Goal: Task Accomplishment & Management: Use online tool/utility

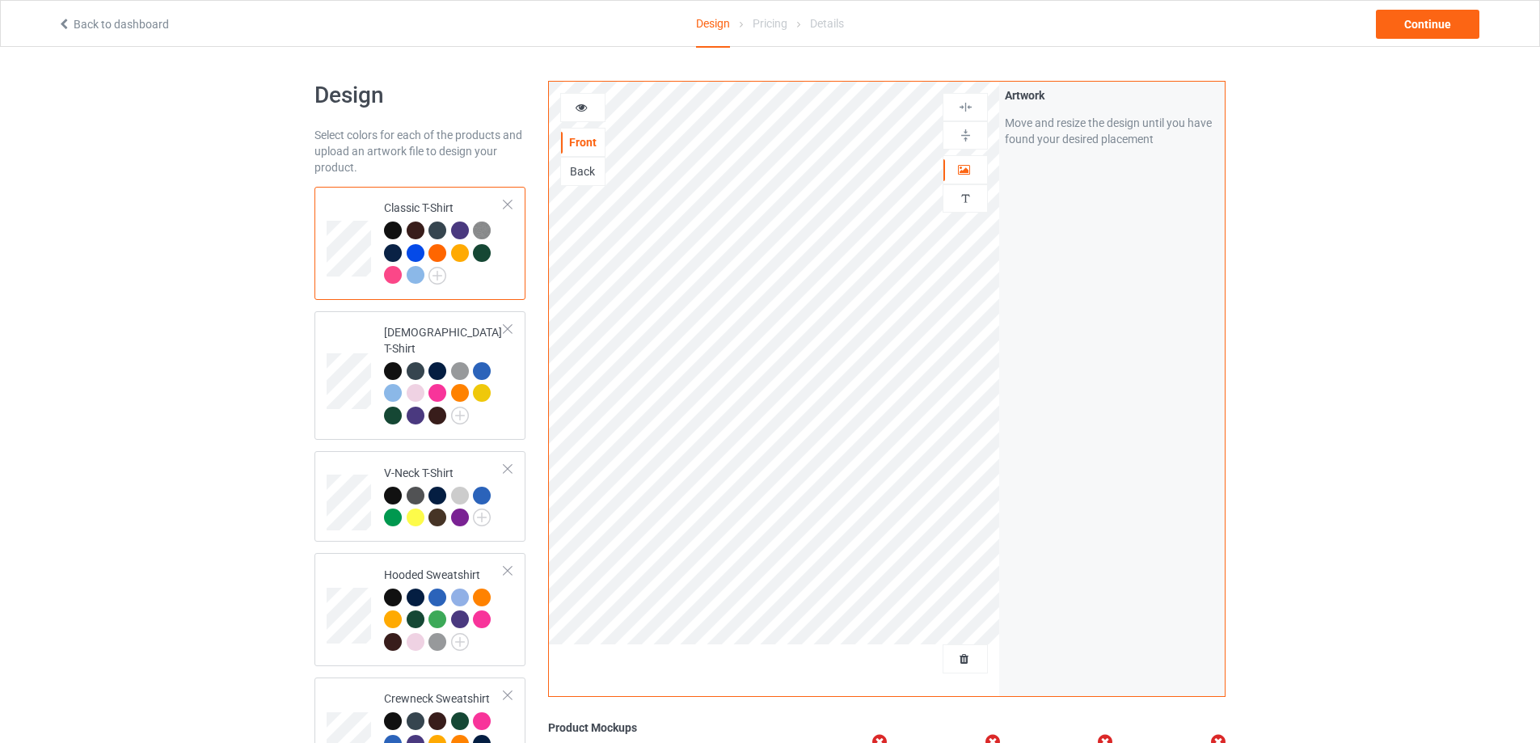
click at [420, 248] on div at bounding box center [416, 253] width 18 height 18
click at [971, 658] on span "Delete all designs" at bounding box center [928, 658] width 86 height 13
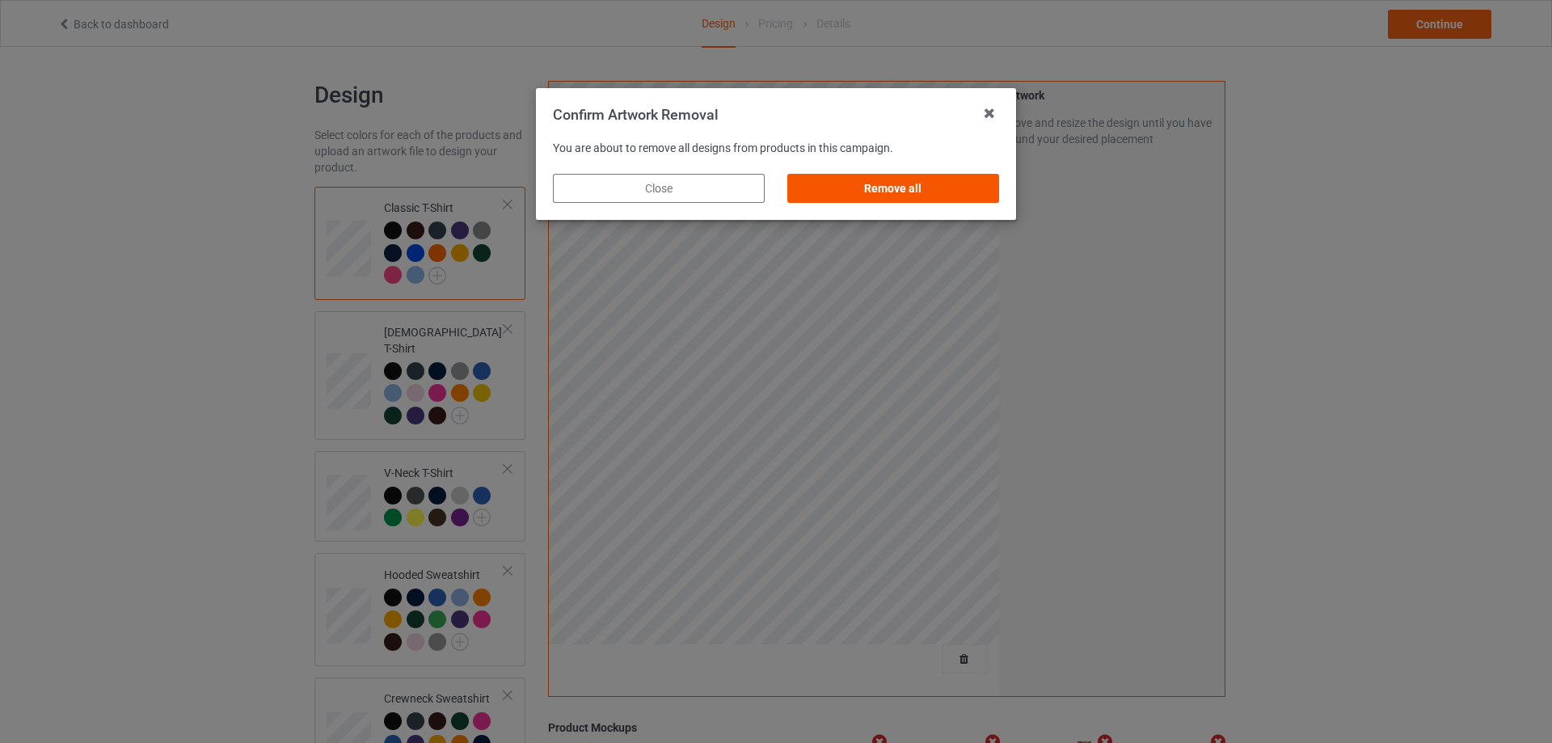
click at [855, 183] on div "Remove all" at bounding box center [893, 188] width 212 height 29
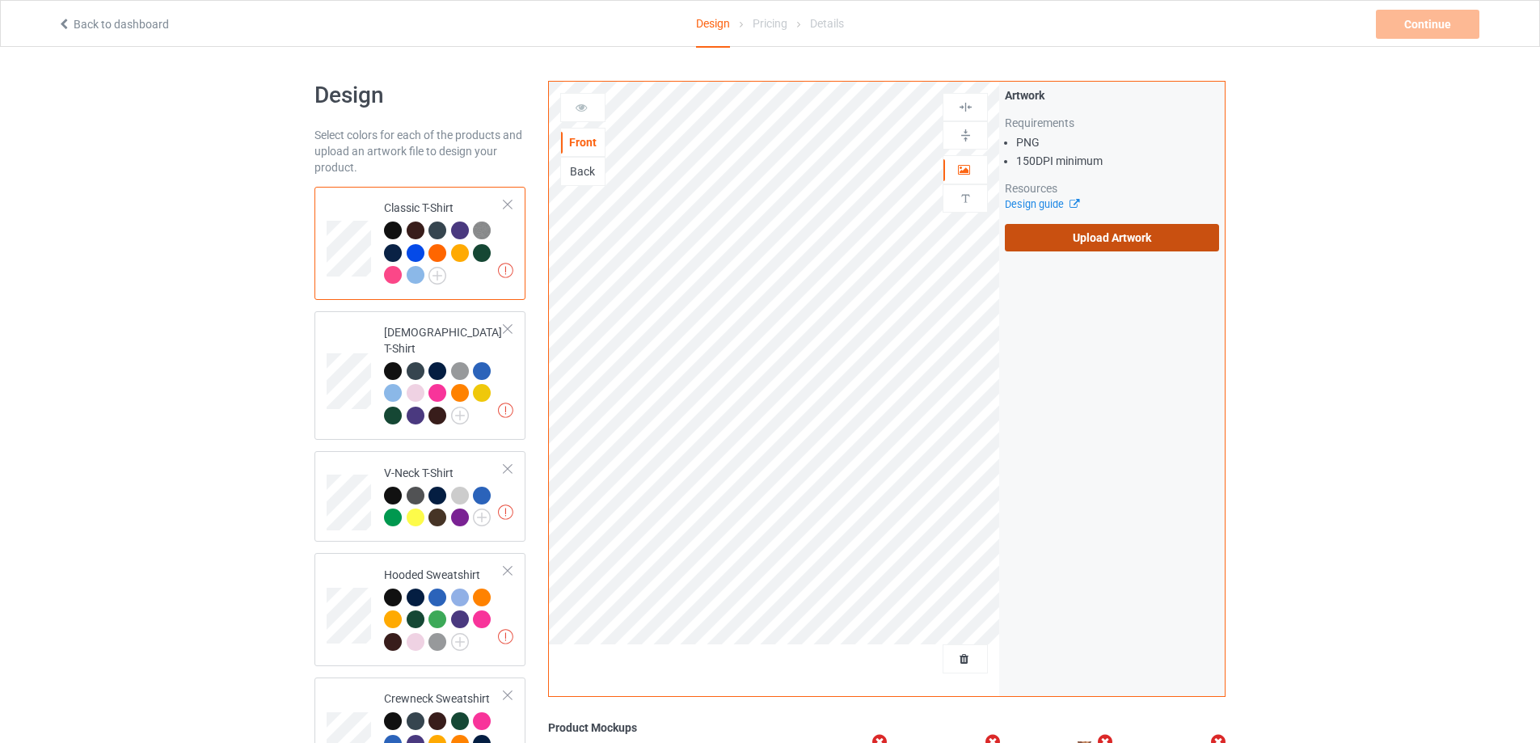
click at [1073, 246] on label "Upload Artwork" at bounding box center [1112, 237] width 214 height 27
click at [0, 0] on input "Upload Artwork" at bounding box center [0, 0] width 0 height 0
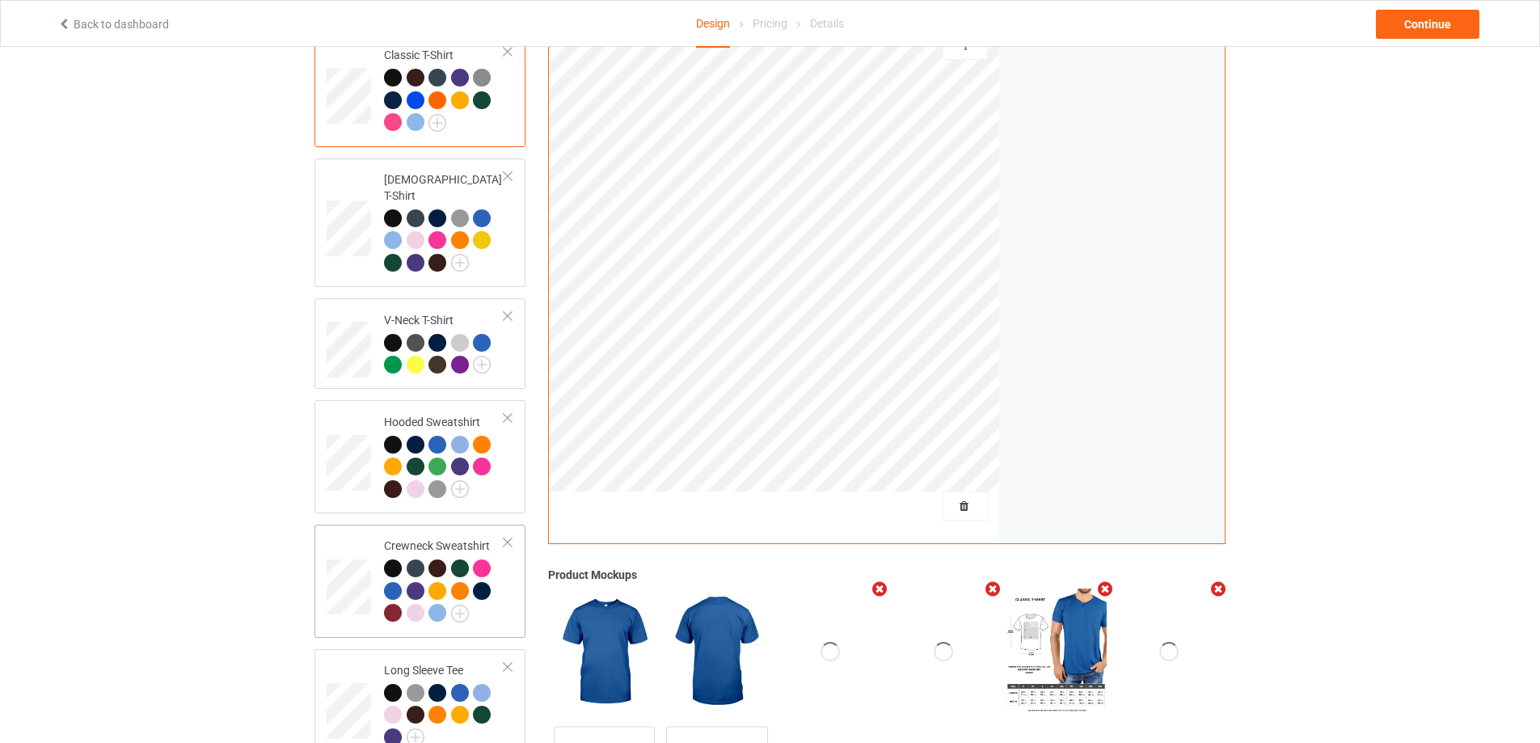
scroll to position [304, 0]
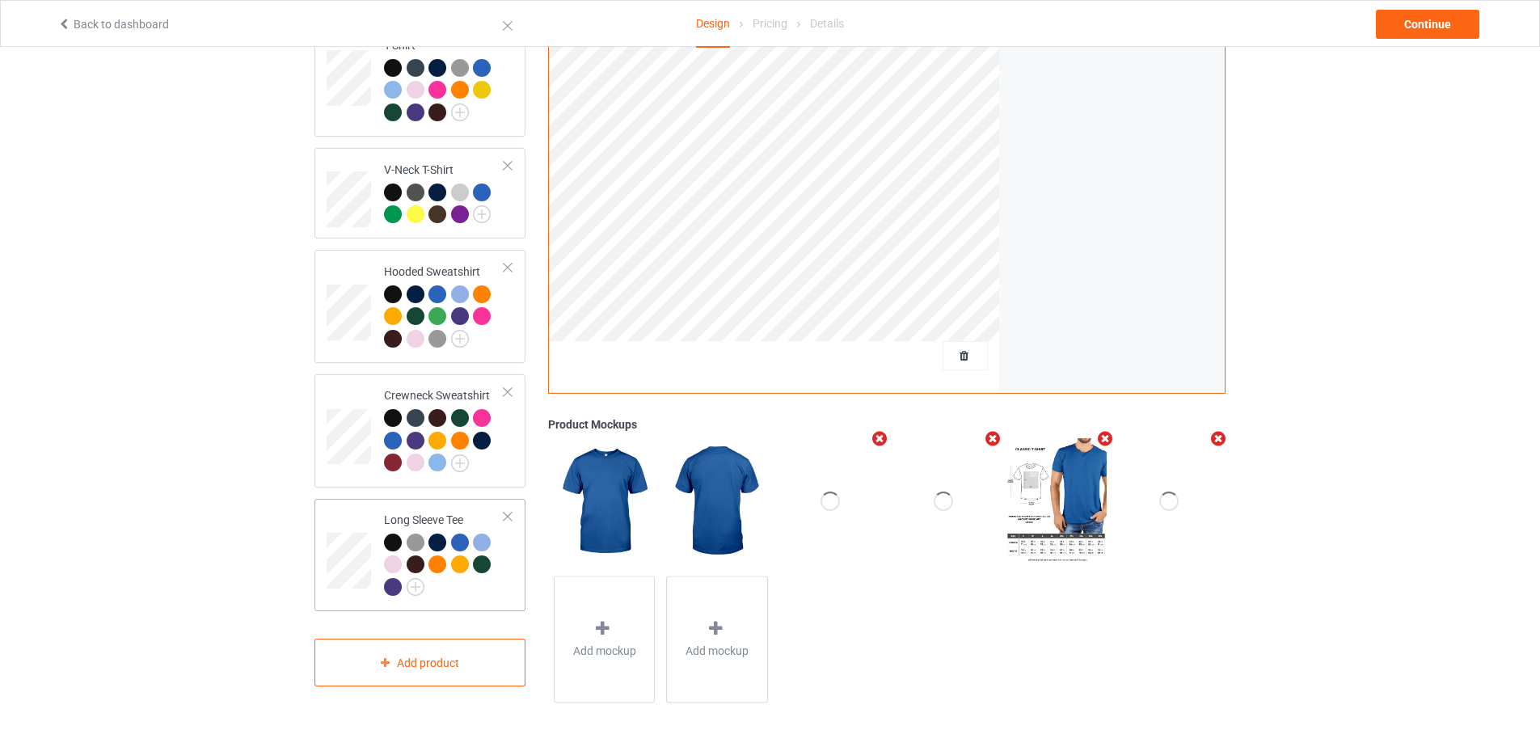
click at [451, 512] on div "Long Sleeve Tee" at bounding box center [444, 553] width 120 height 83
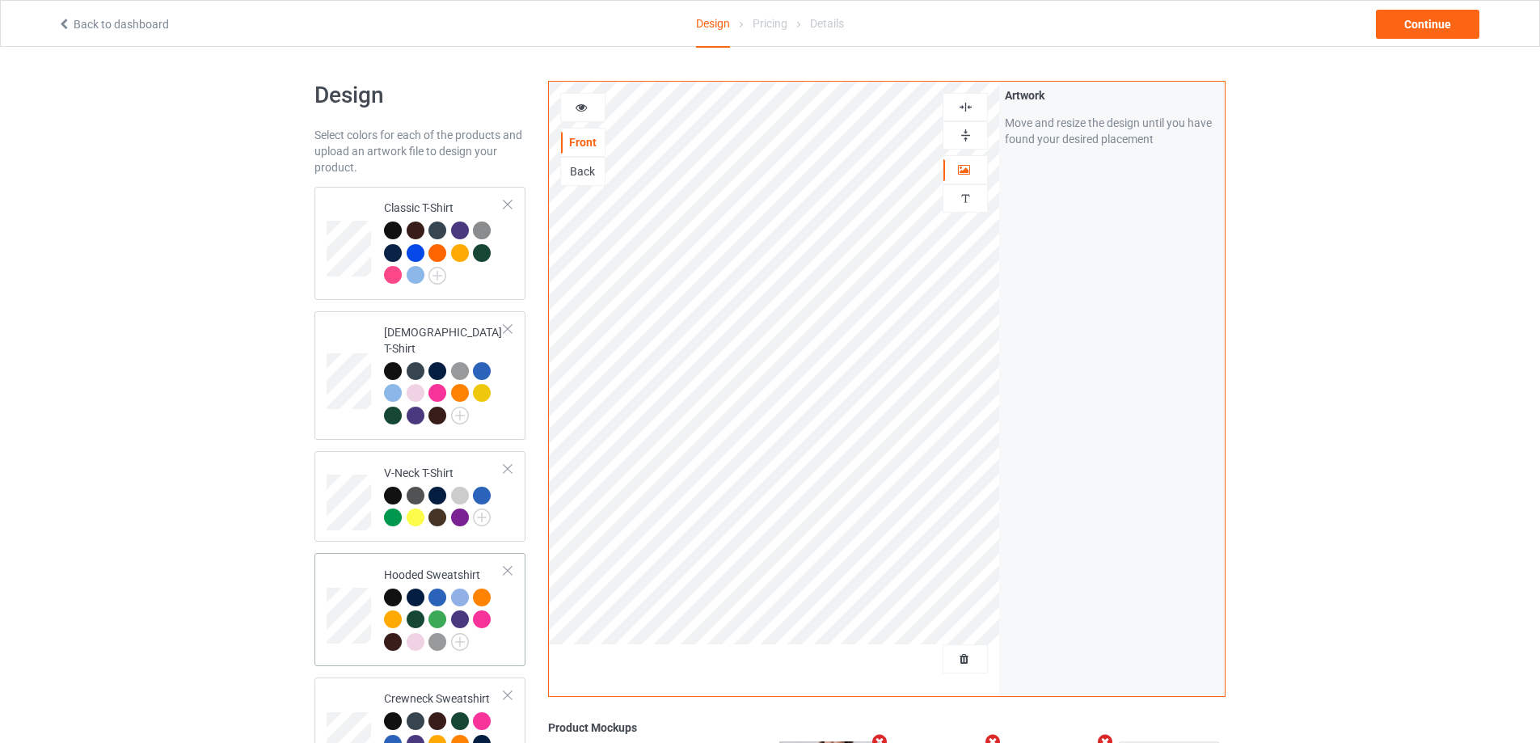
scroll to position [243, 0]
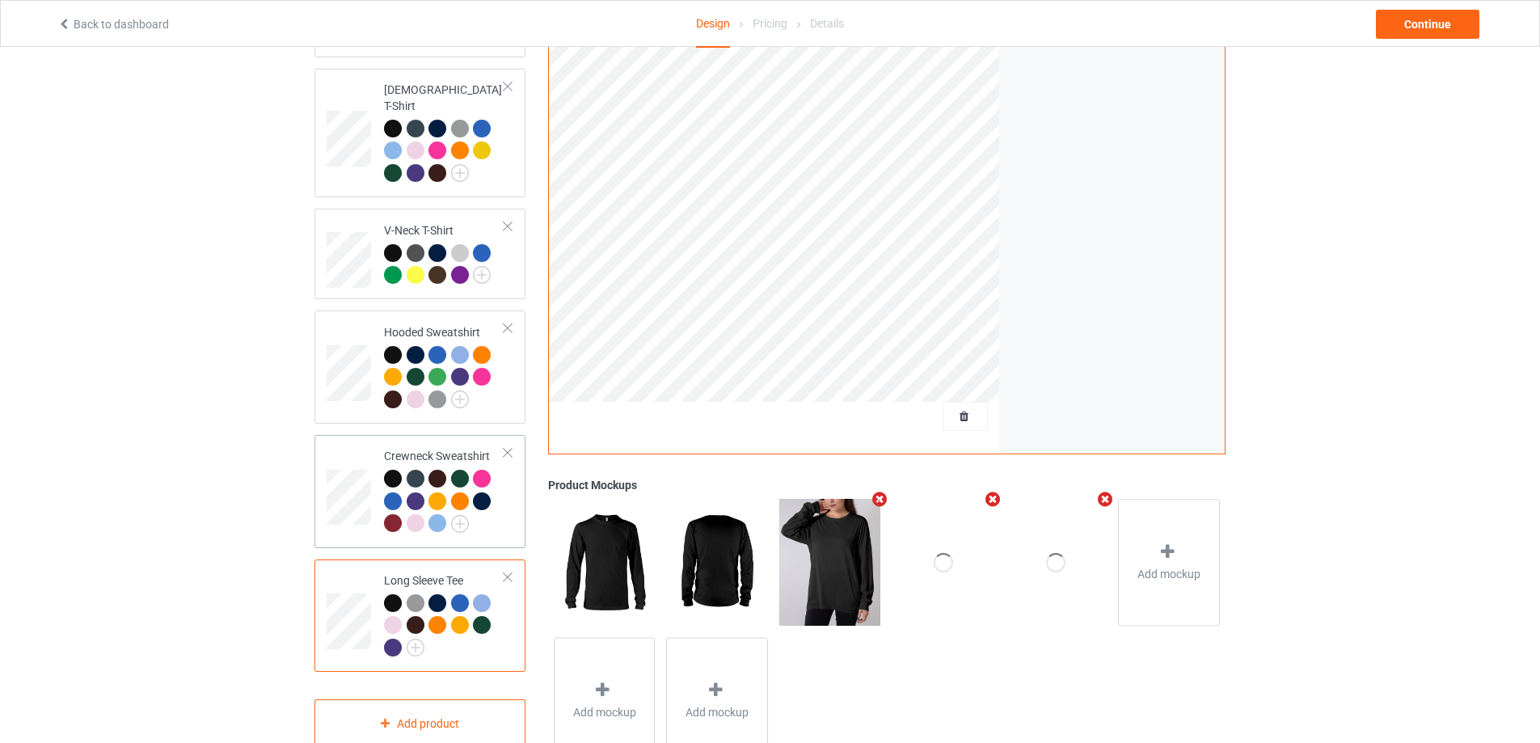
click at [404, 448] on div "Crewneck Sweatshirt" at bounding box center [444, 489] width 120 height 83
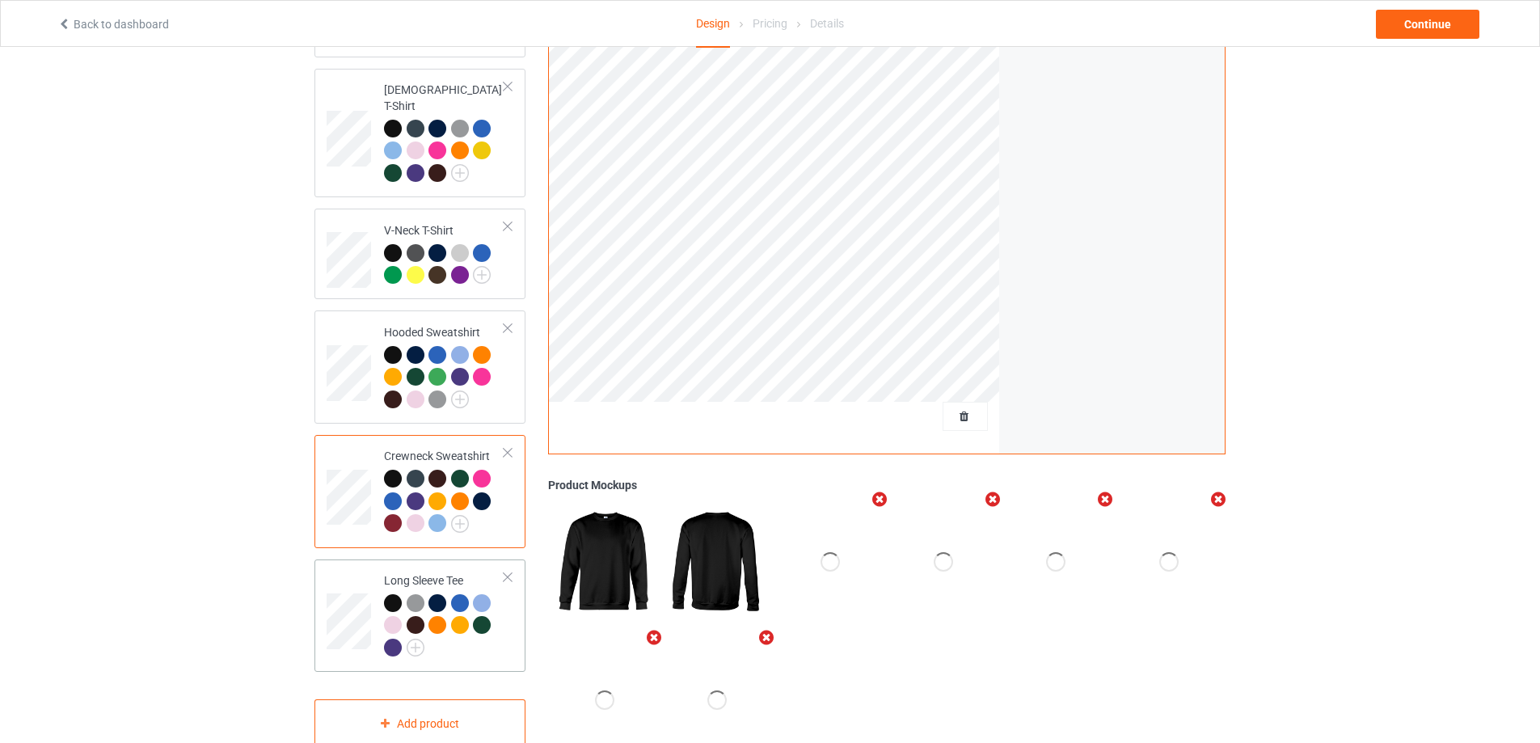
click at [391, 572] on div "Long Sleeve Tee" at bounding box center [444, 613] width 120 height 83
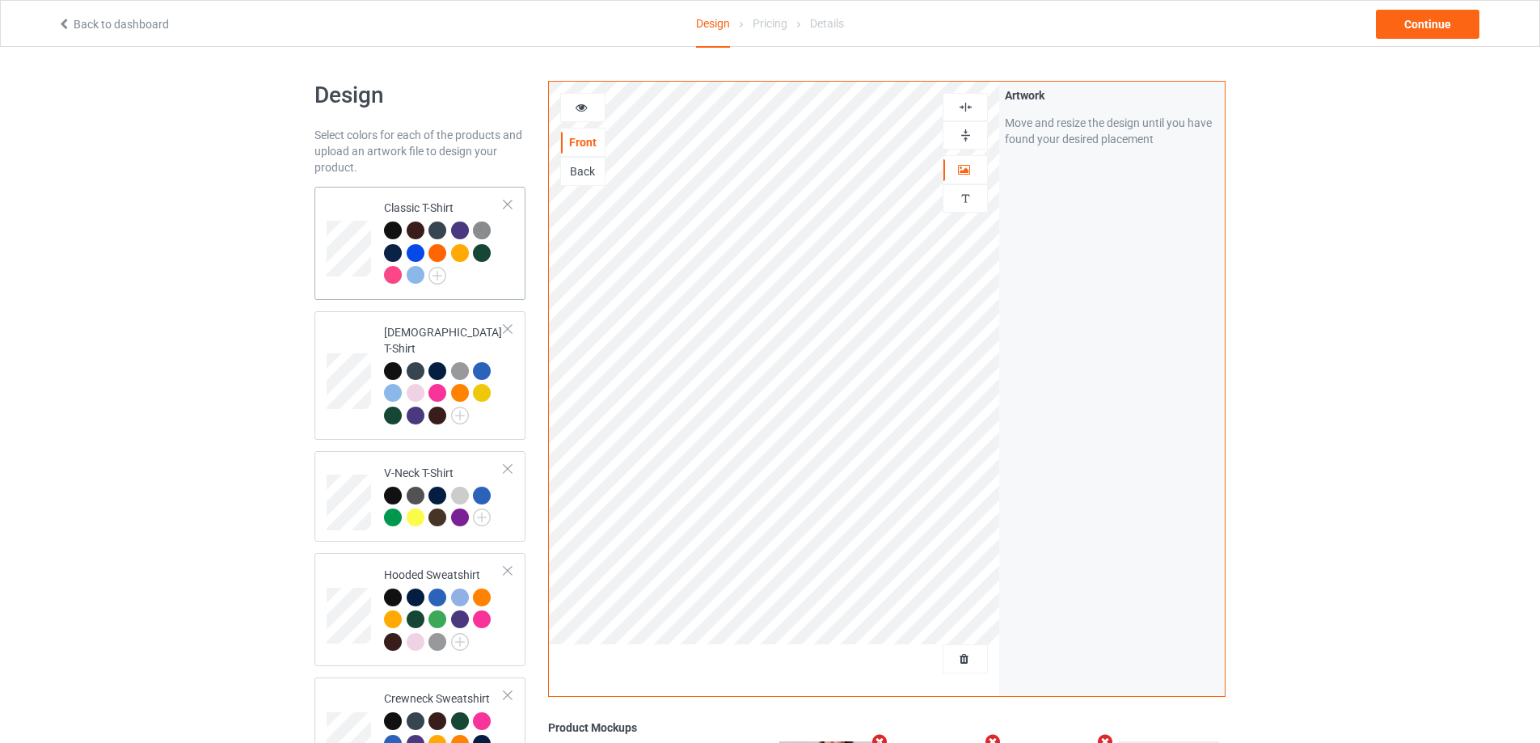
click at [411, 211] on div "Classic T-Shirt" at bounding box center [444, 241] width 120 height 83
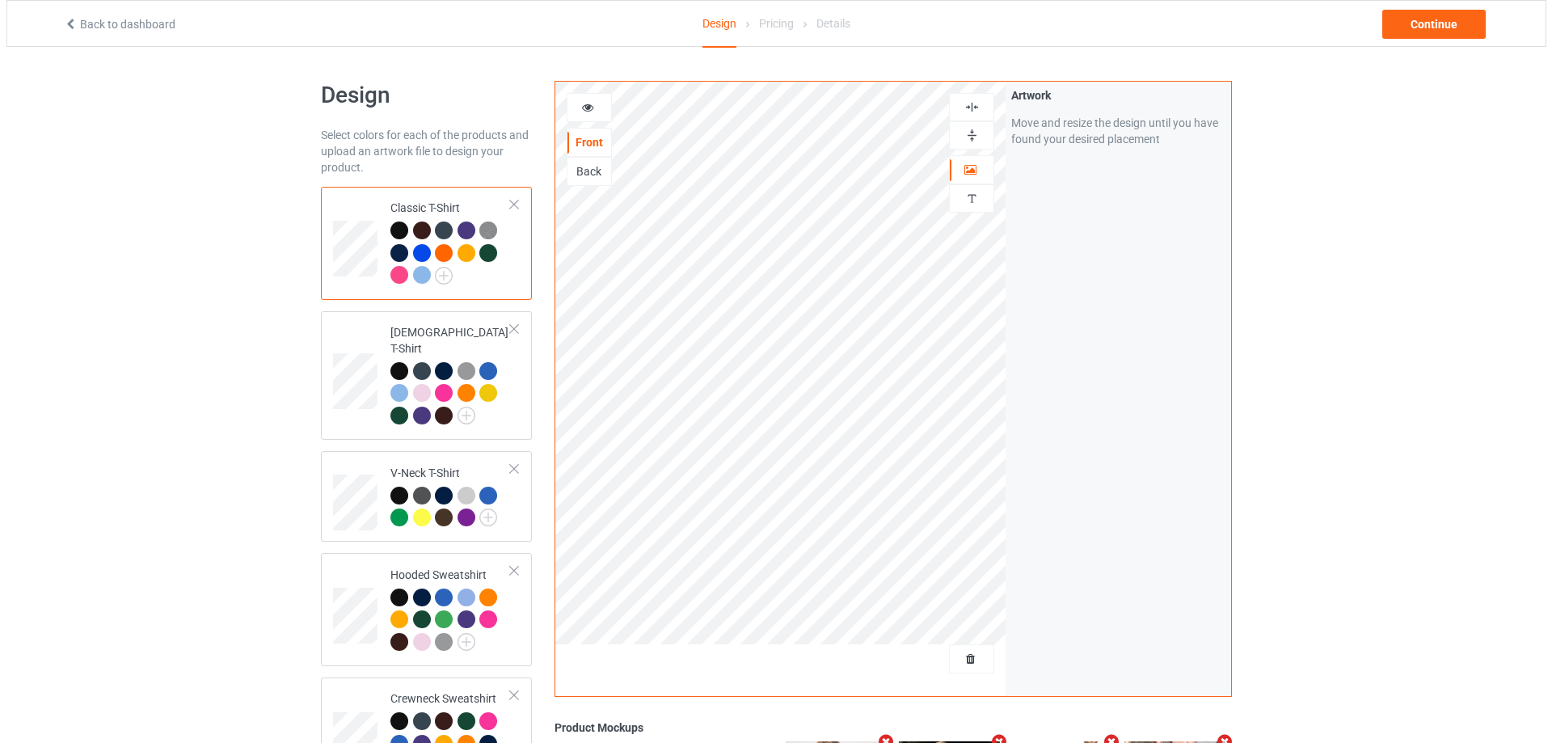
scroll to position [304, 0]
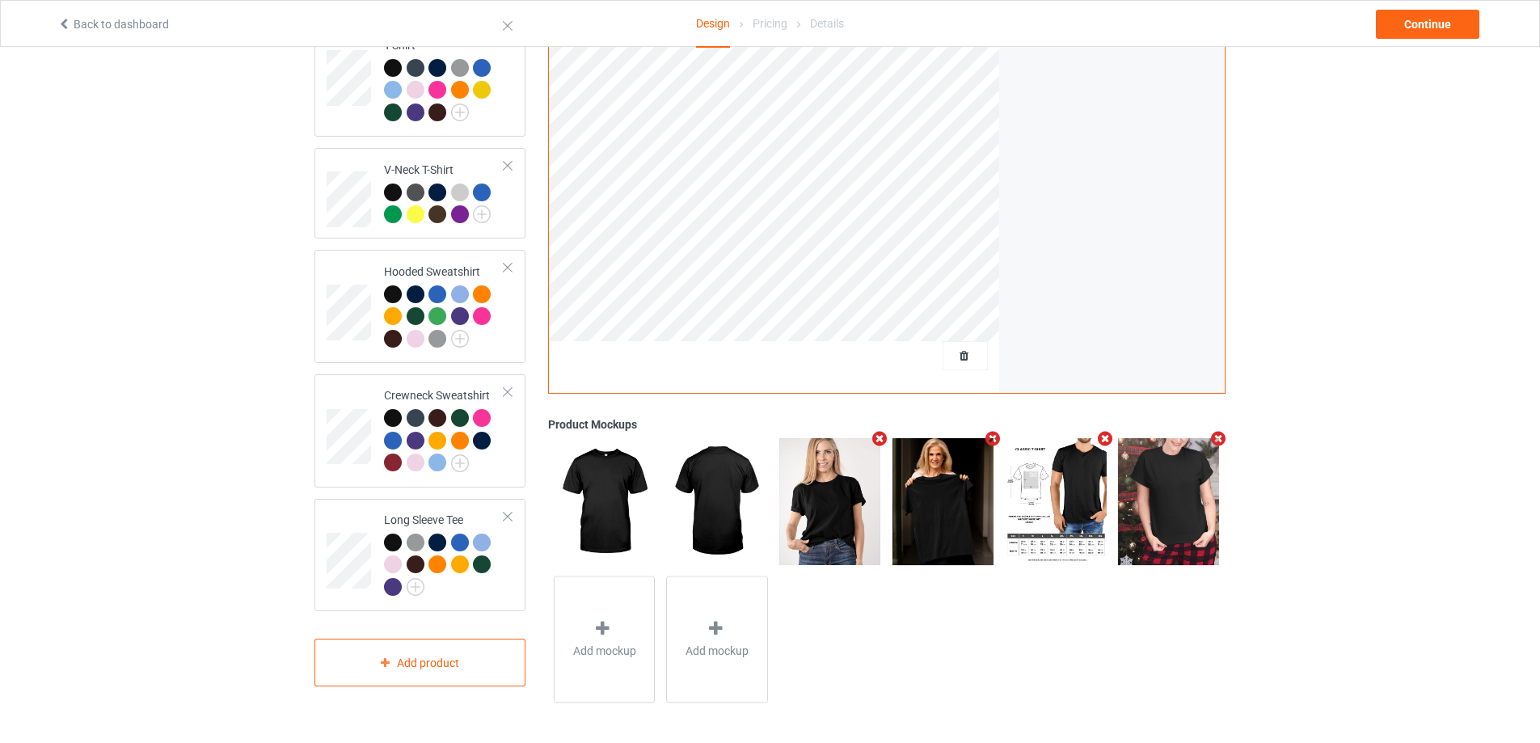
click at [1107, 439] on icon "Remove mockup" at bounding box center [1105, 438] width 20 height 17
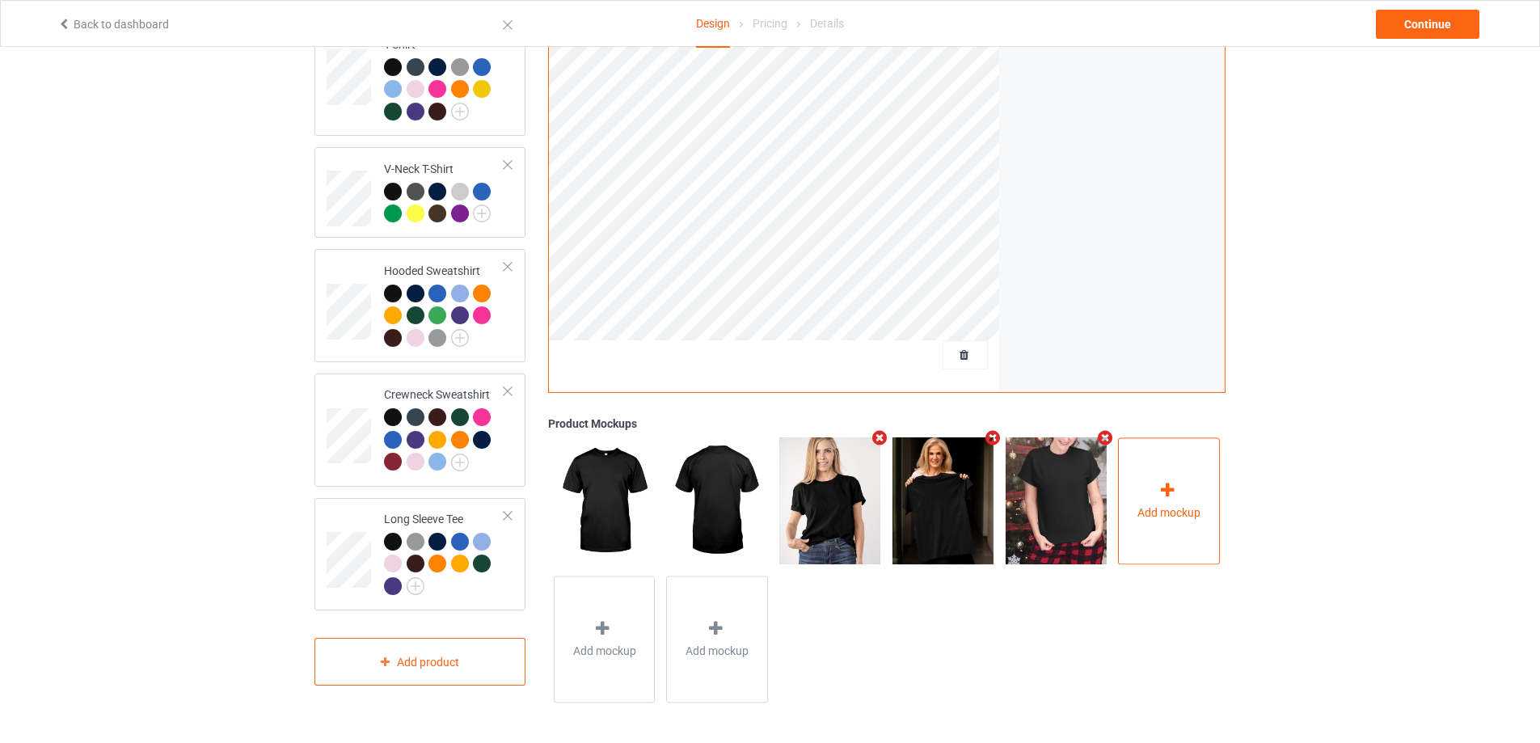
click at [1166, 494] on icon at bounding box center [1168, 490] width 20 height 17
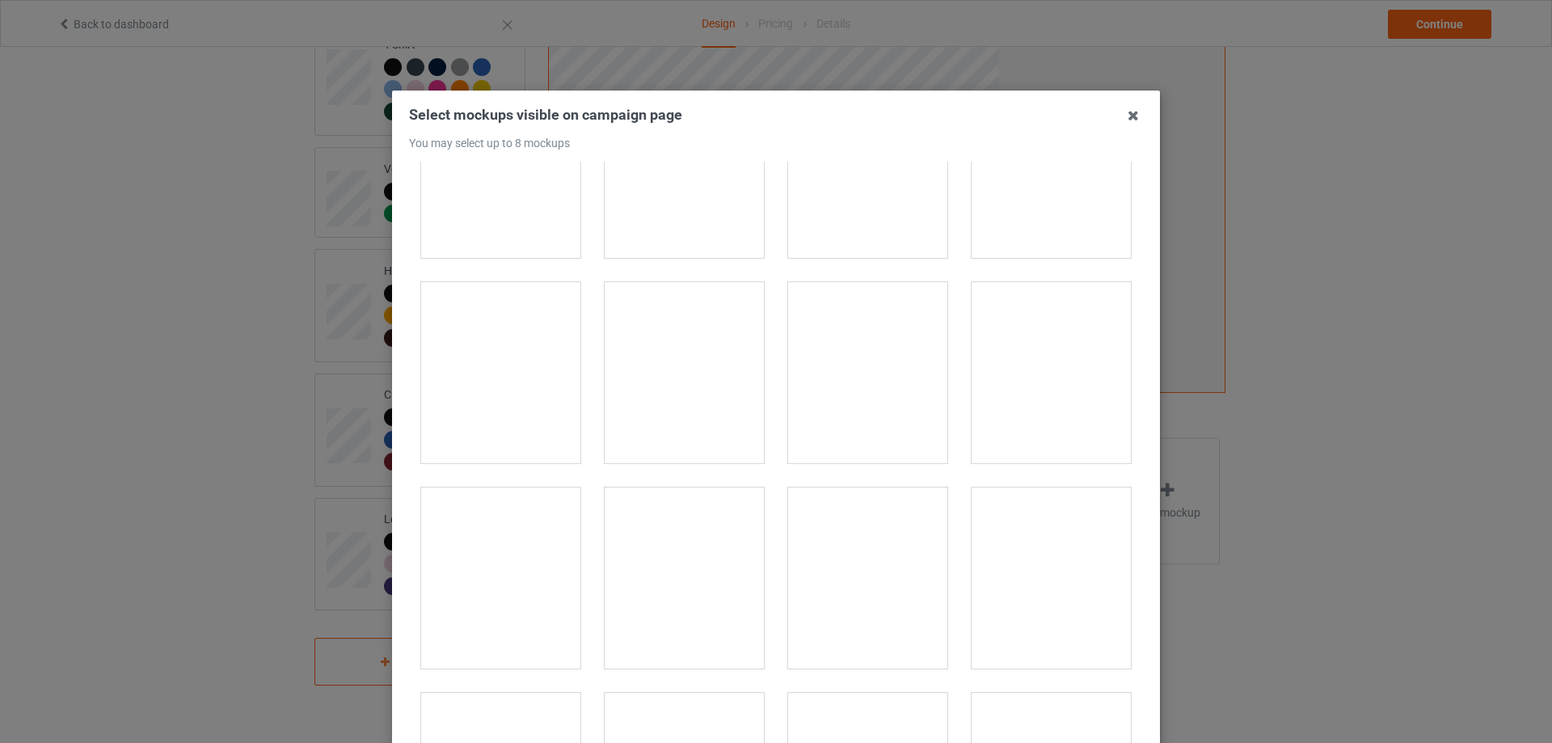
scroll to position [5658, 0]
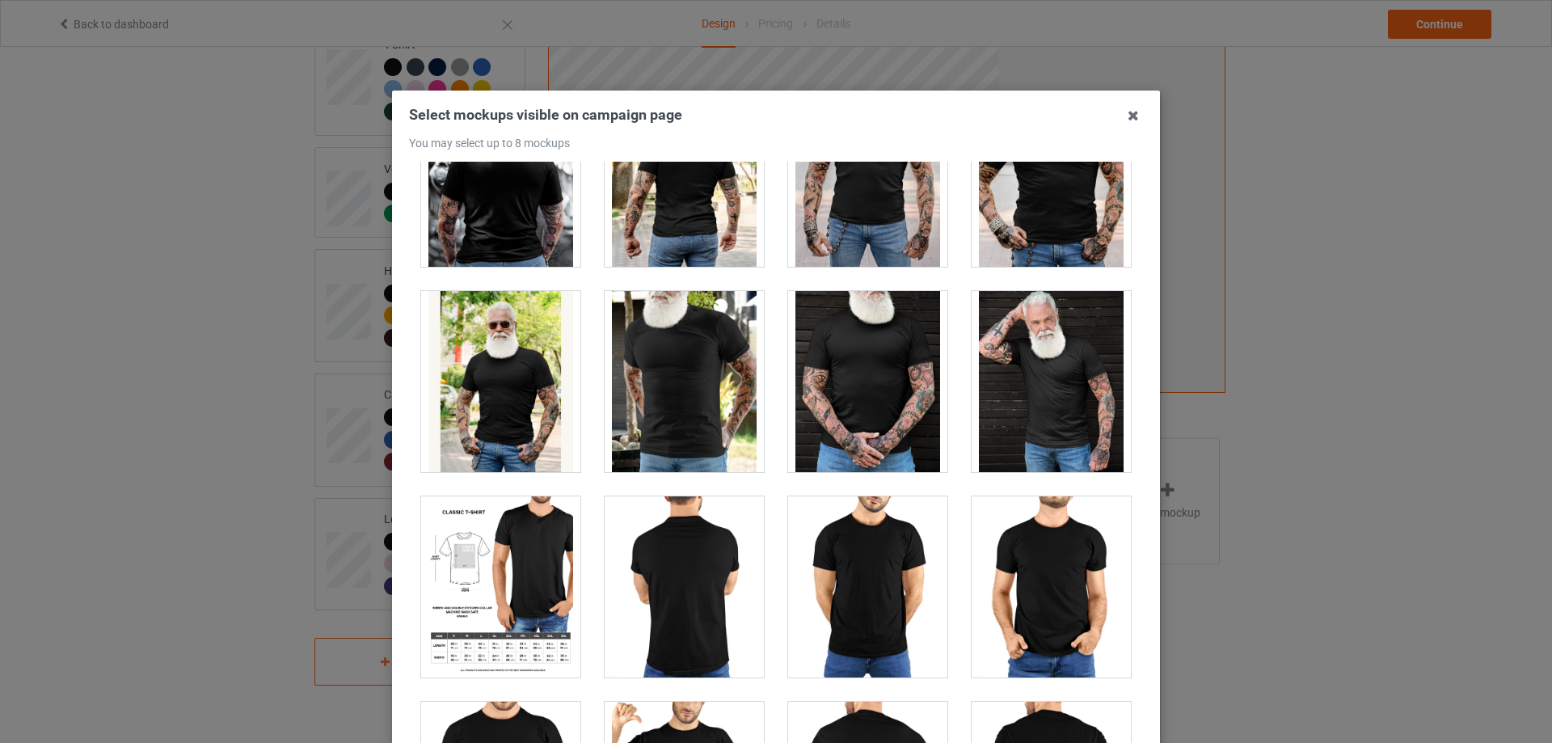
click at [526, 555] on div at bounding box center [500, 586] width 159 height 181
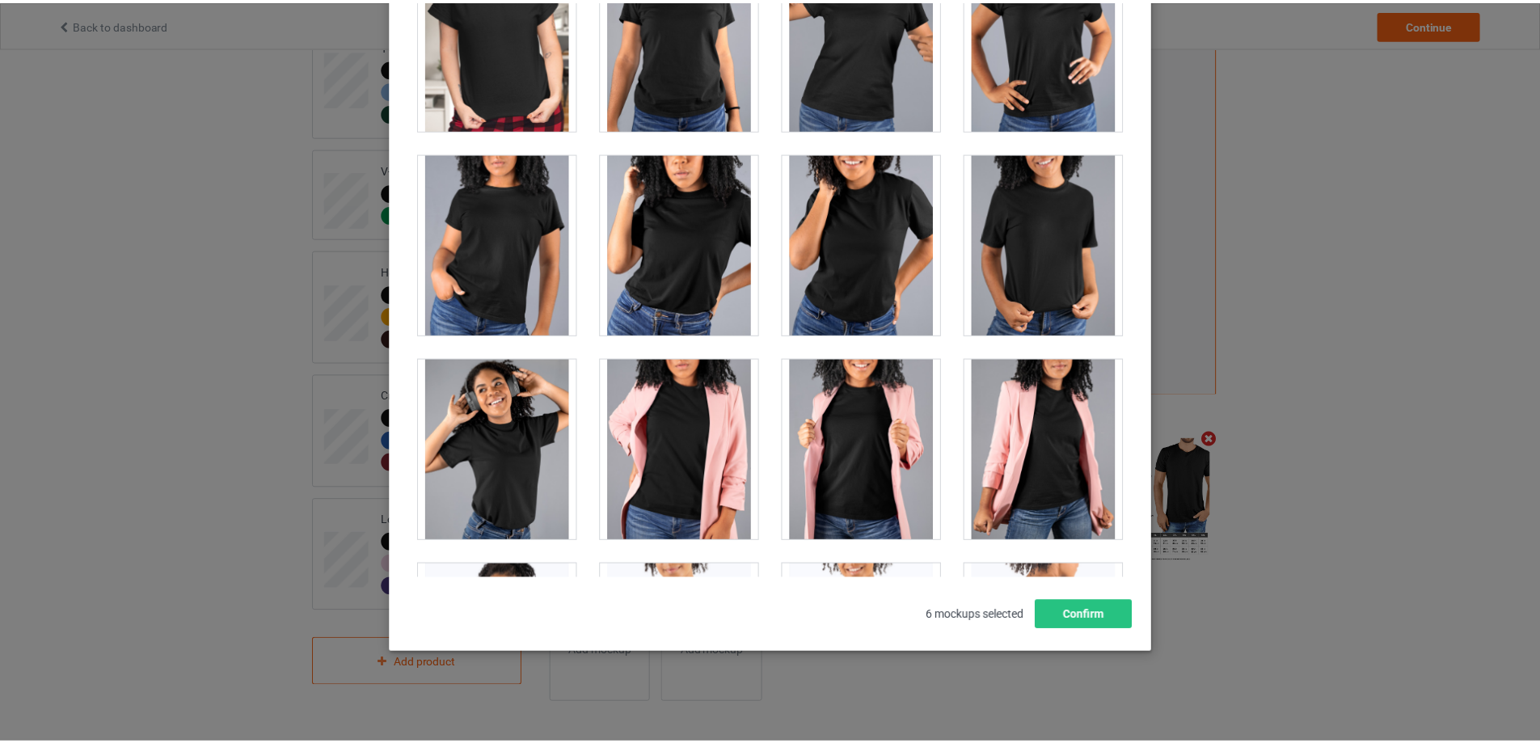
scroll to position [23017, 0]
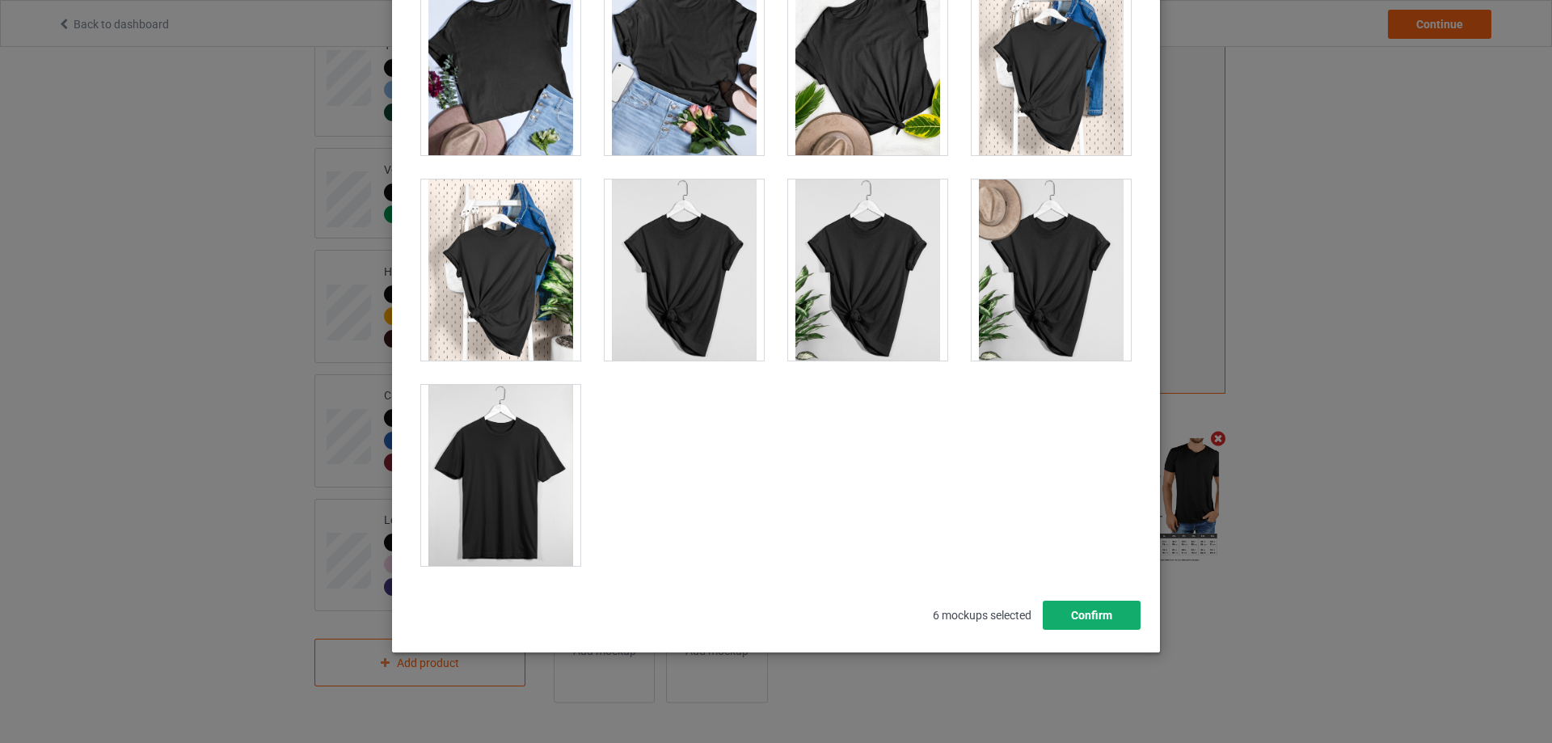
click at [1099, 615] on button "Confirm" at bounding box center [1092, 615] width 98 height 29
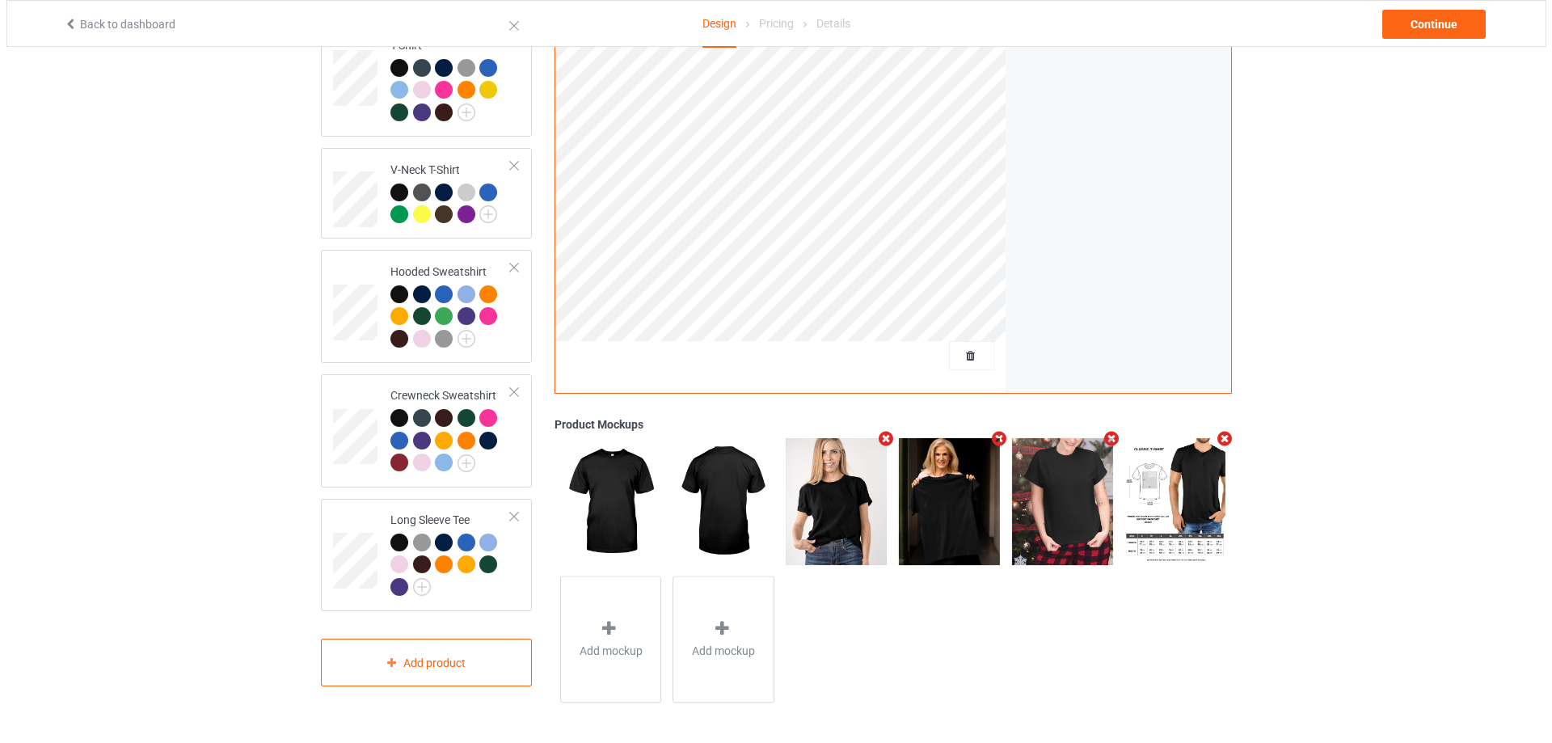
scroll to position [0, 0]
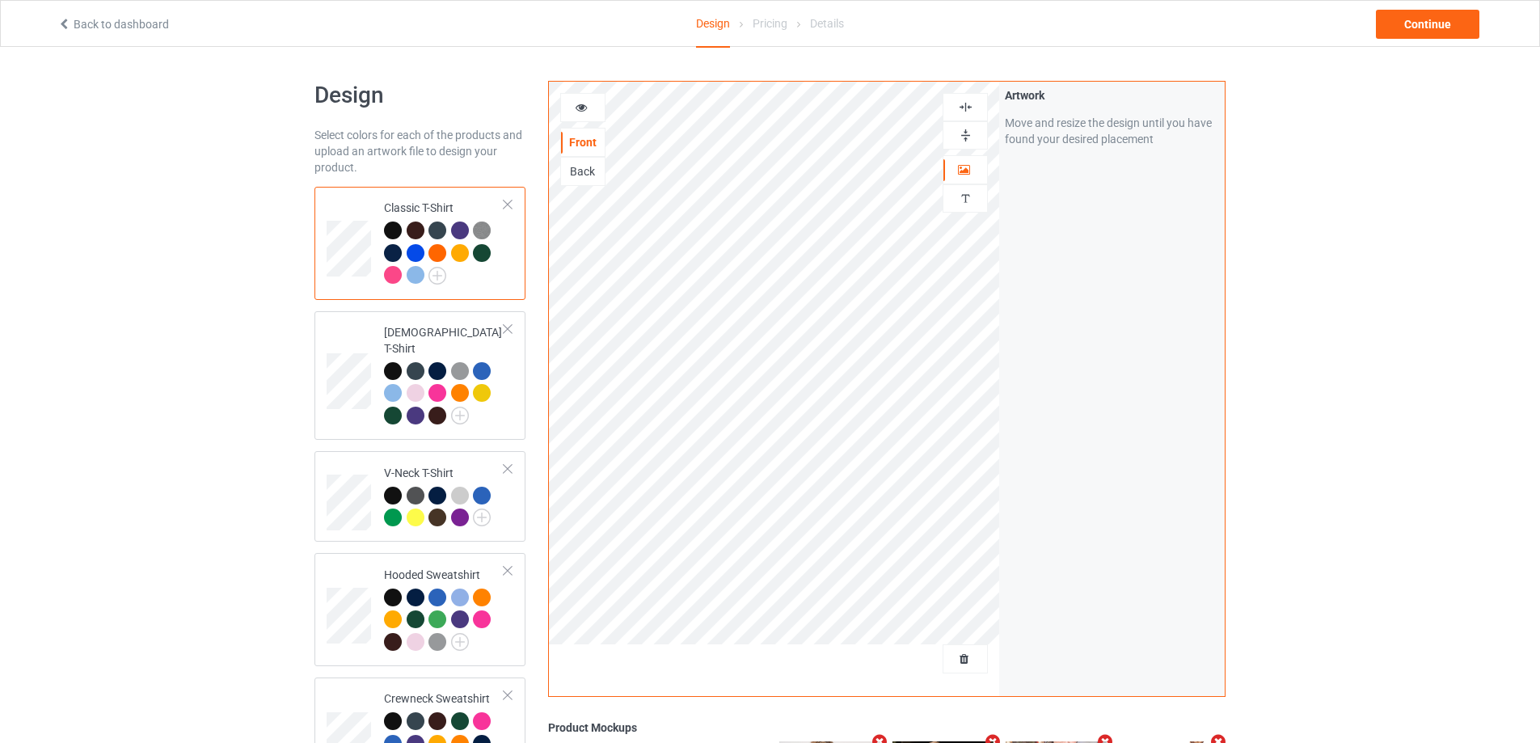
click at [414, 254] on div at bounding box center [416, 253] width 18 height 18
click at [1447, 29] on div "Continue" at bounding box center [1427, 24] width 103 height 29
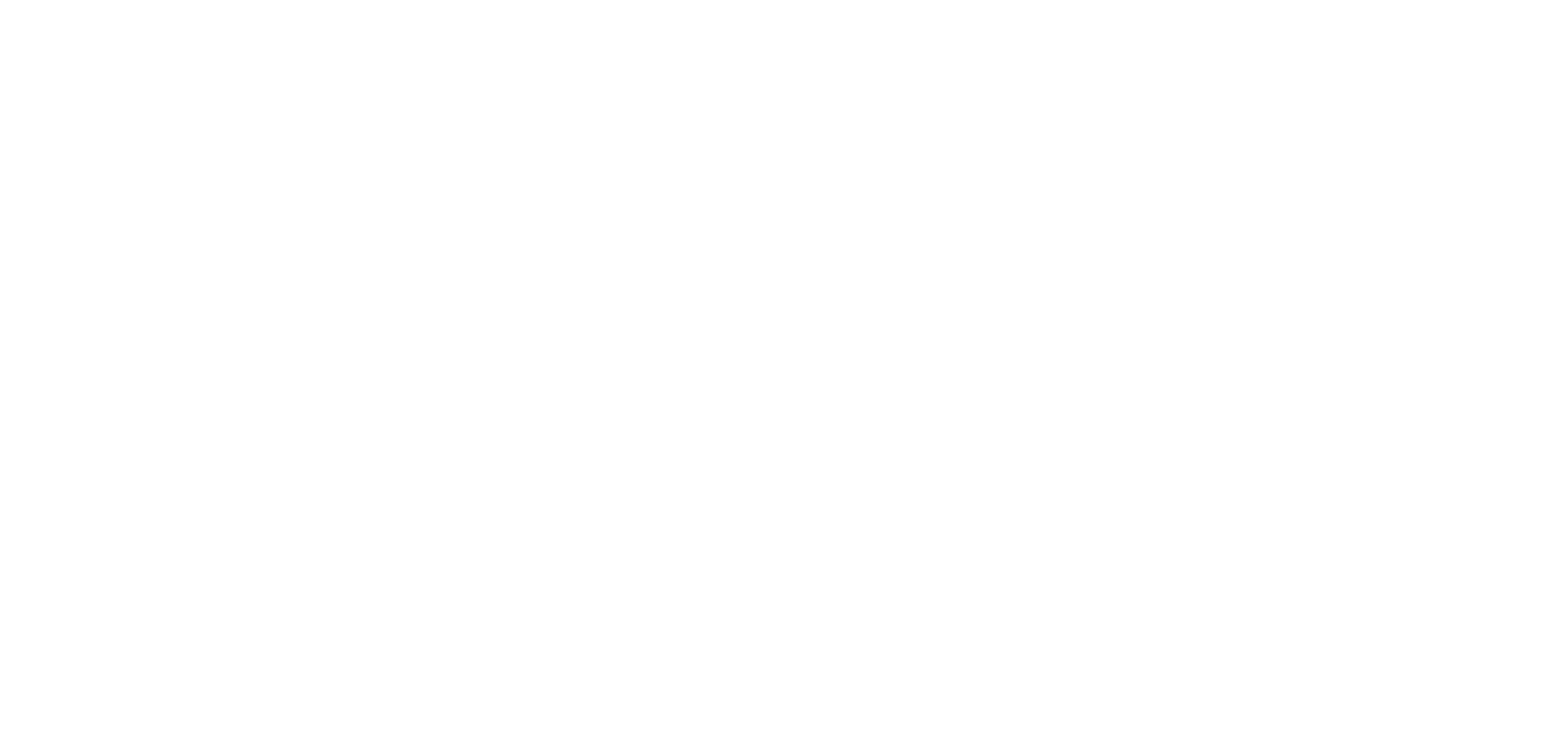
click at [643, 453] on body at bounding box center [776, 371] width 1552 height 743
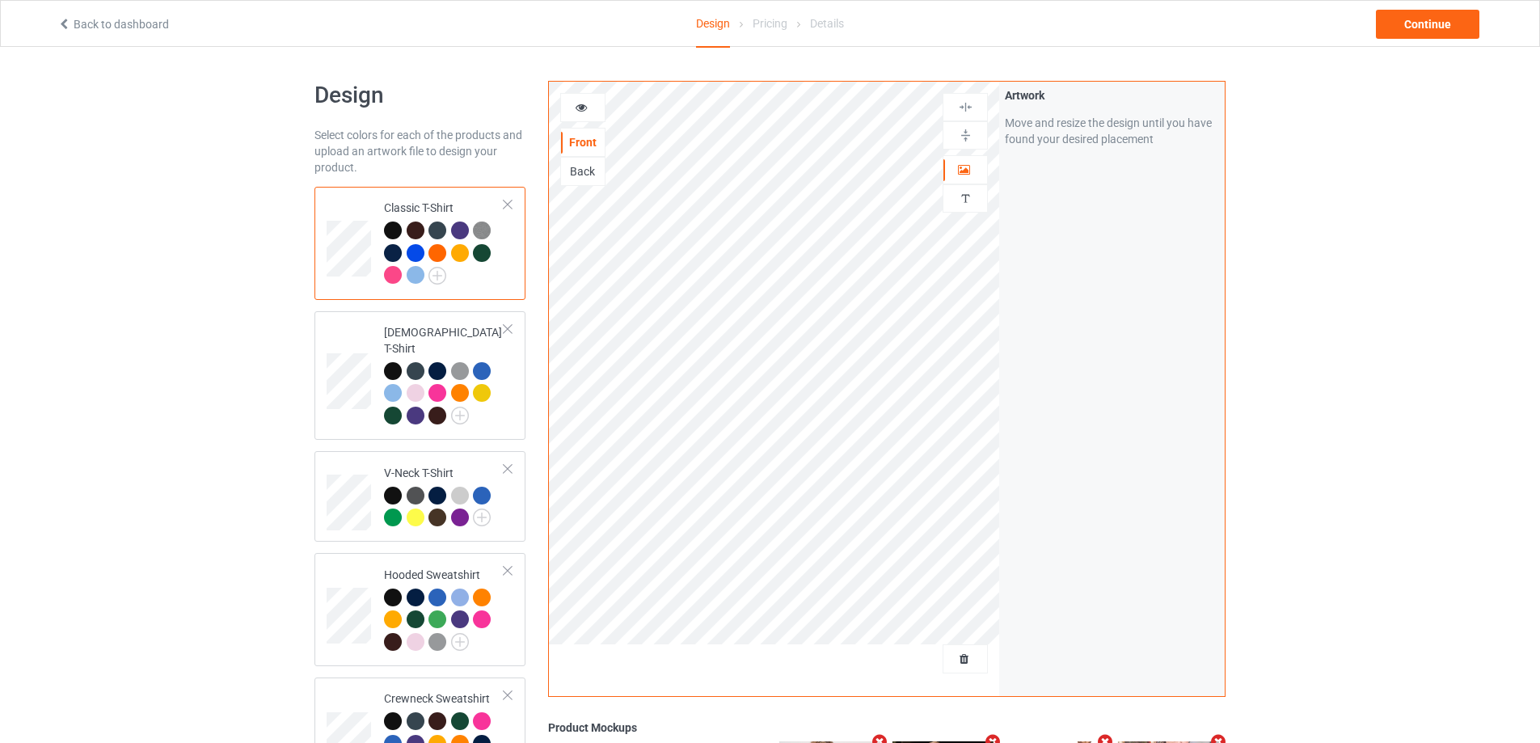
click at [416, 249] on div at bounding box center [416, 253] width 18 height 18
click at [1415, 20] on div "Continue" at bounding box center [1427, 24] width 103 height 29
click at [1445, 20] on div "Continue" at bounding box center [1427, 24] width 103 height 29
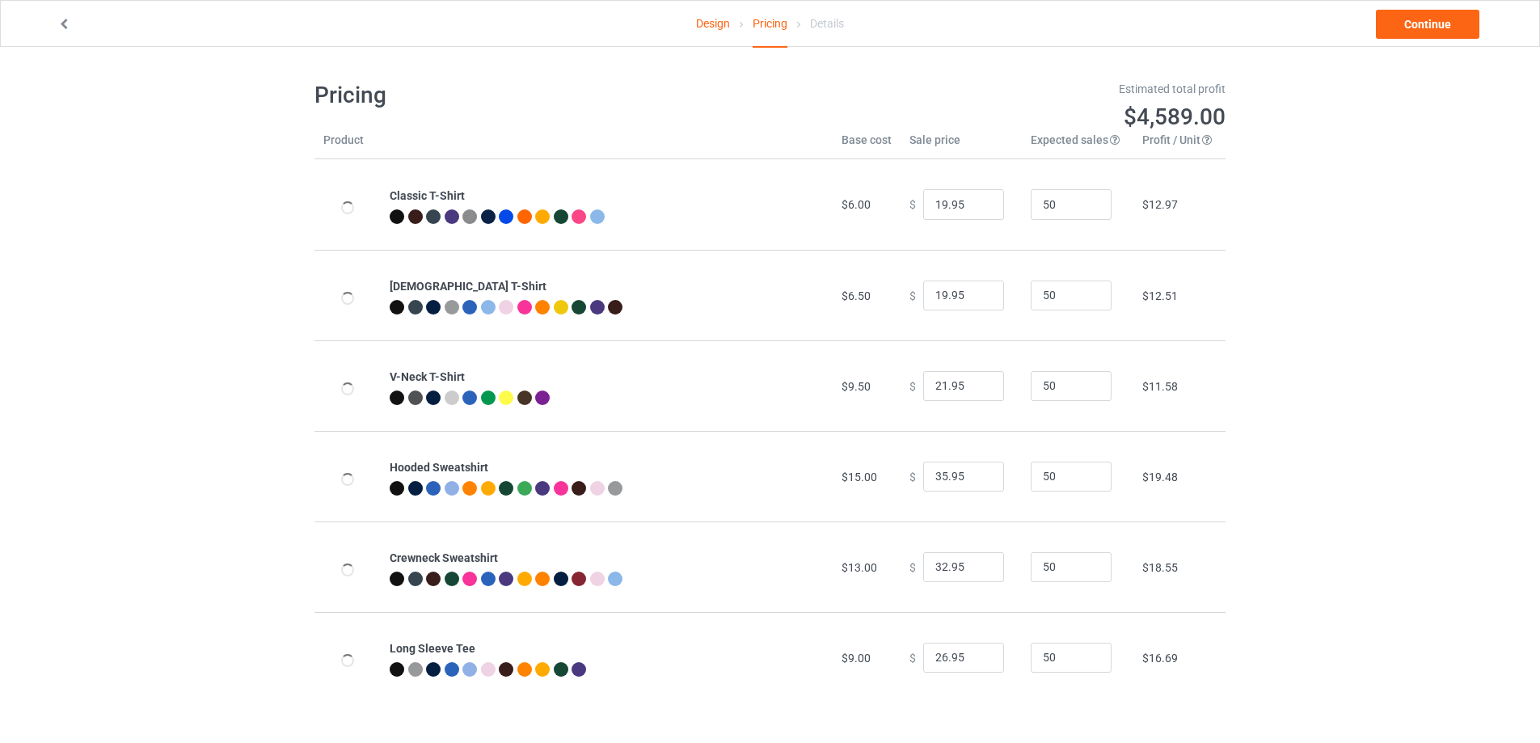
click at [60, 23] on icon at bounding box center [64, 21] width 14 height 11
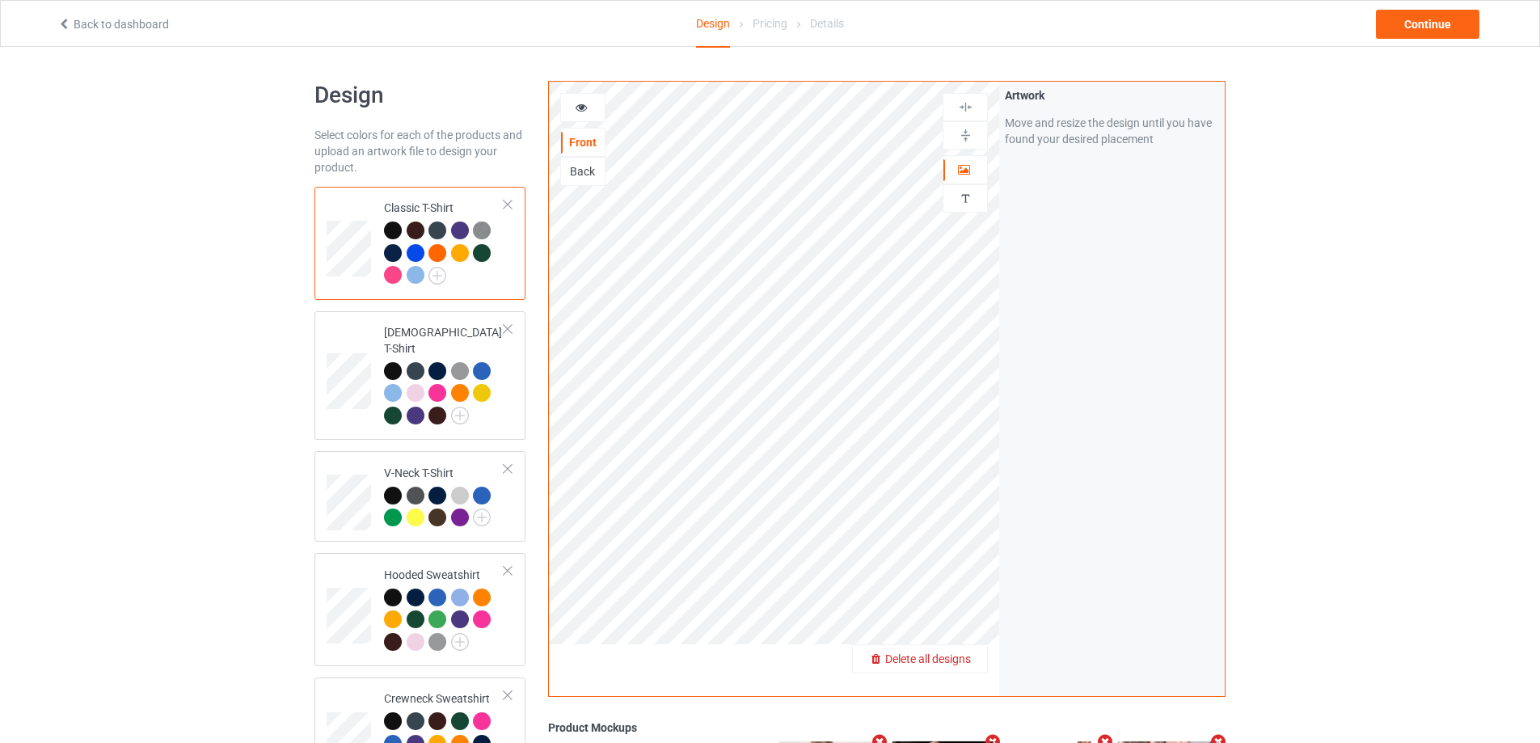
click at [965, 659] on span "Delete all designs" at bounding box center [928, 658] width 86 height 13
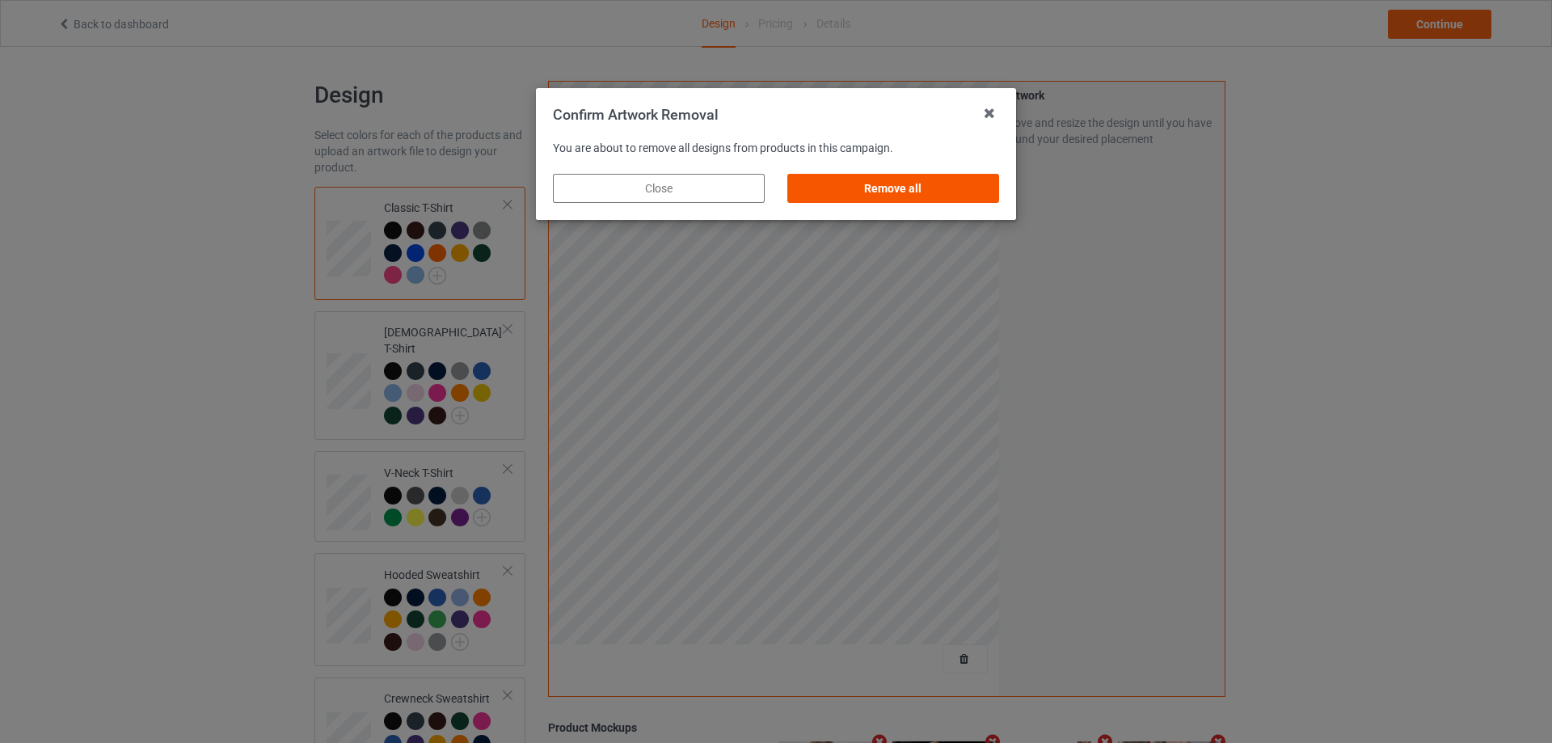
click at [884, 184] on div "Remove all" at bounding box center [893, 188] width 212 height 29
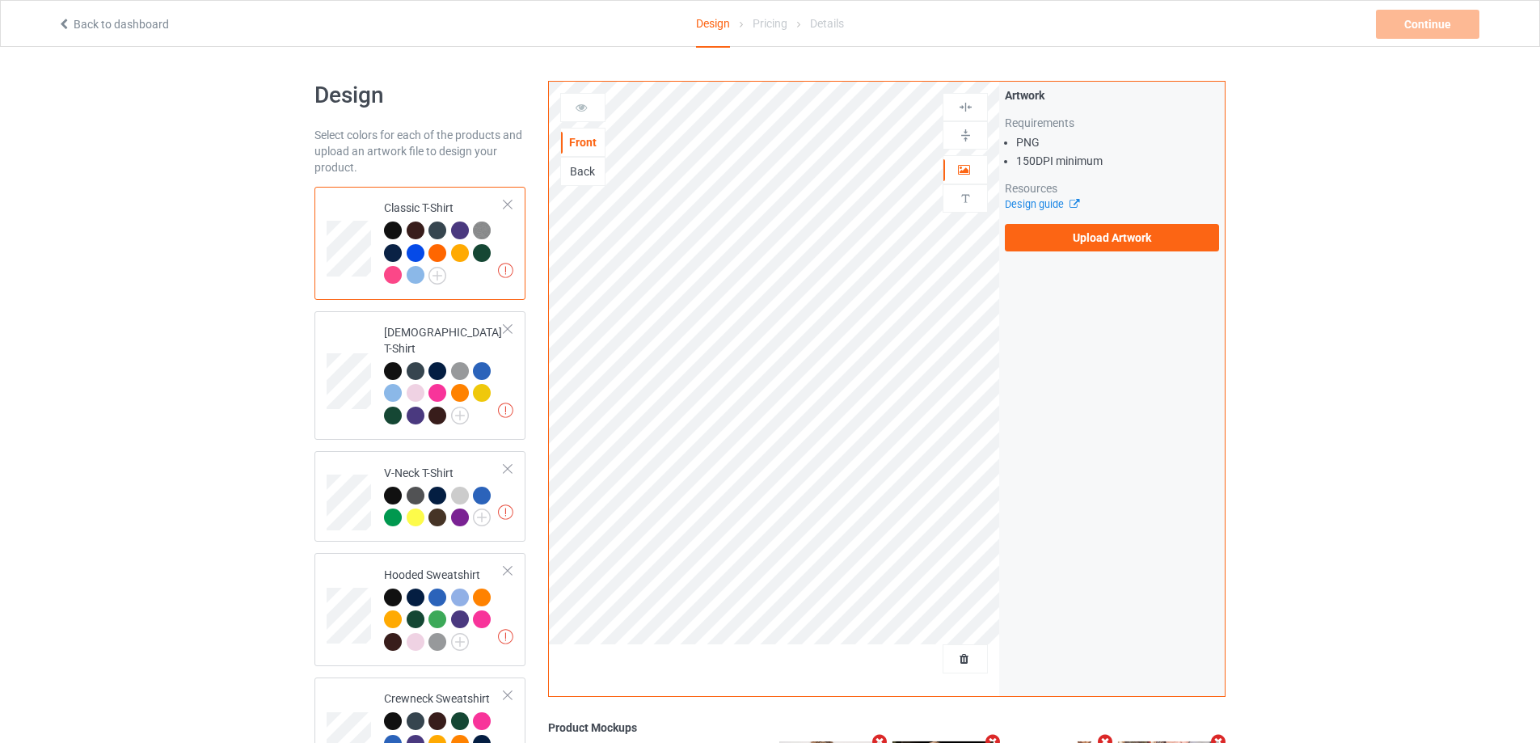
click at [414, 249] on div at bounding box center [416, 253] width 18 height 18
click at [1119, 235] on label "Upload Artwork" at bounding box center [1112, 237] width 214 height 27
click at [0, 0] on input "Upload Artwork" at bounding box center [0, 0] width 0 height 0
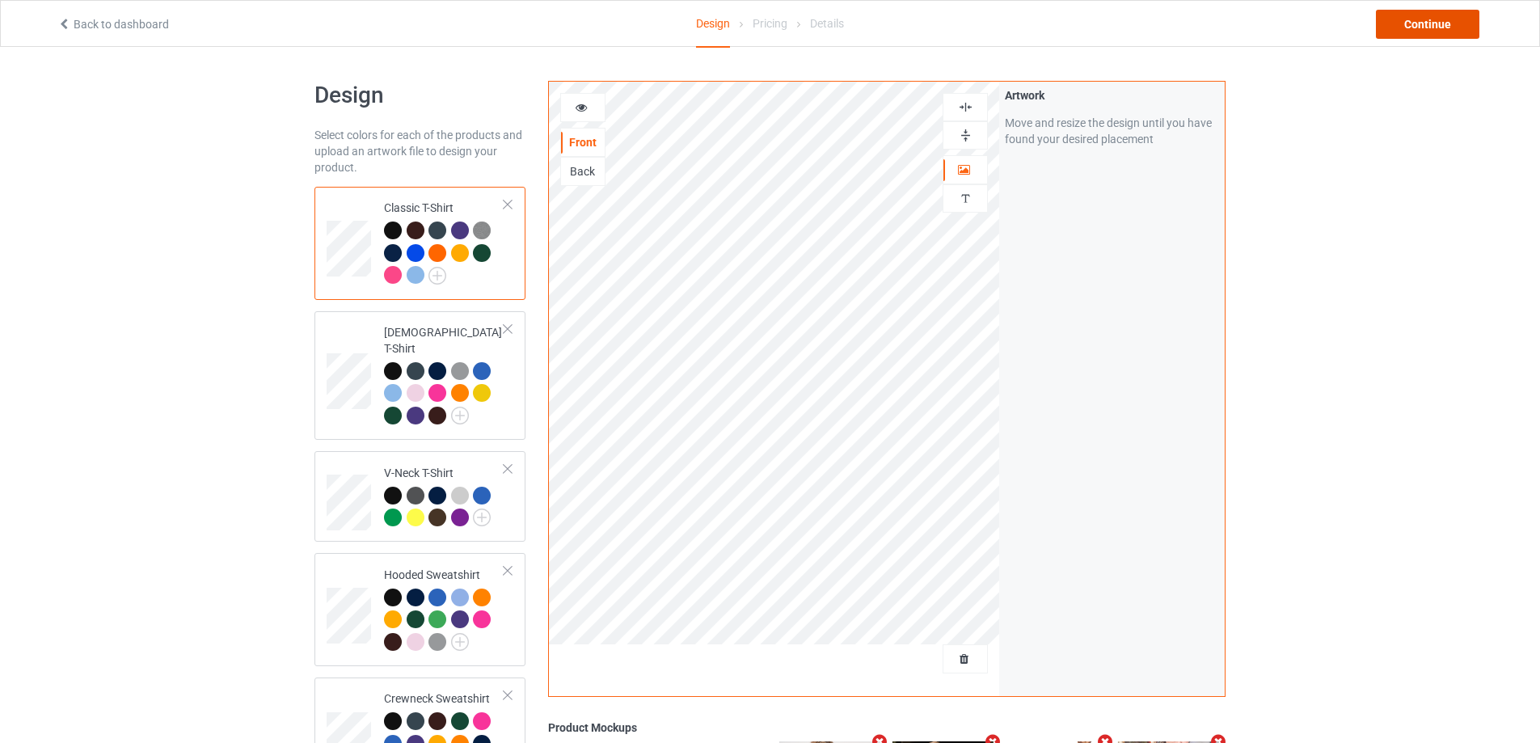
click at [1415, 15] on div "Continue" at bounding box center [1427, 24] width 103 height 29
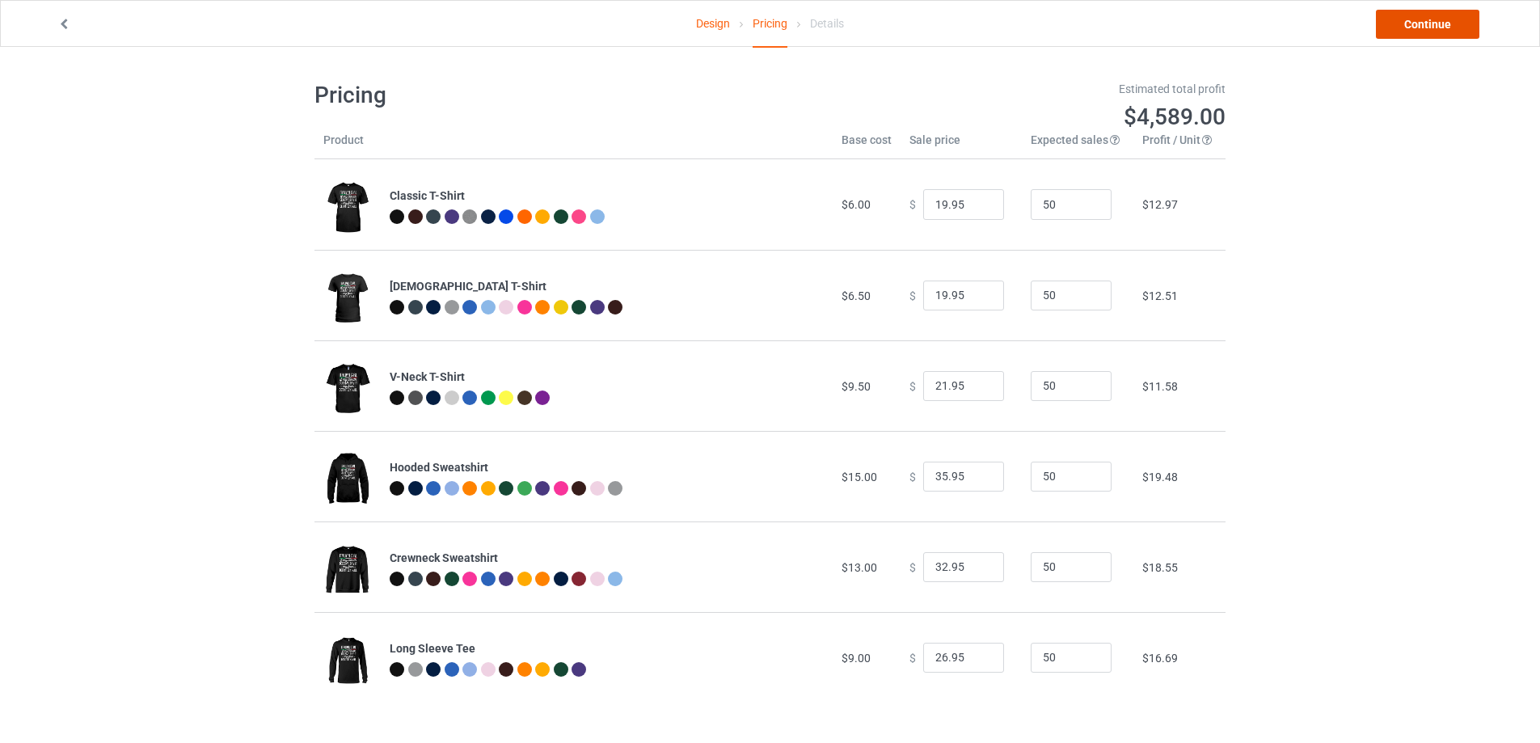
click at [1433, 30] on link "Continue" at bounding box center [1427, 24] width 103 height 29
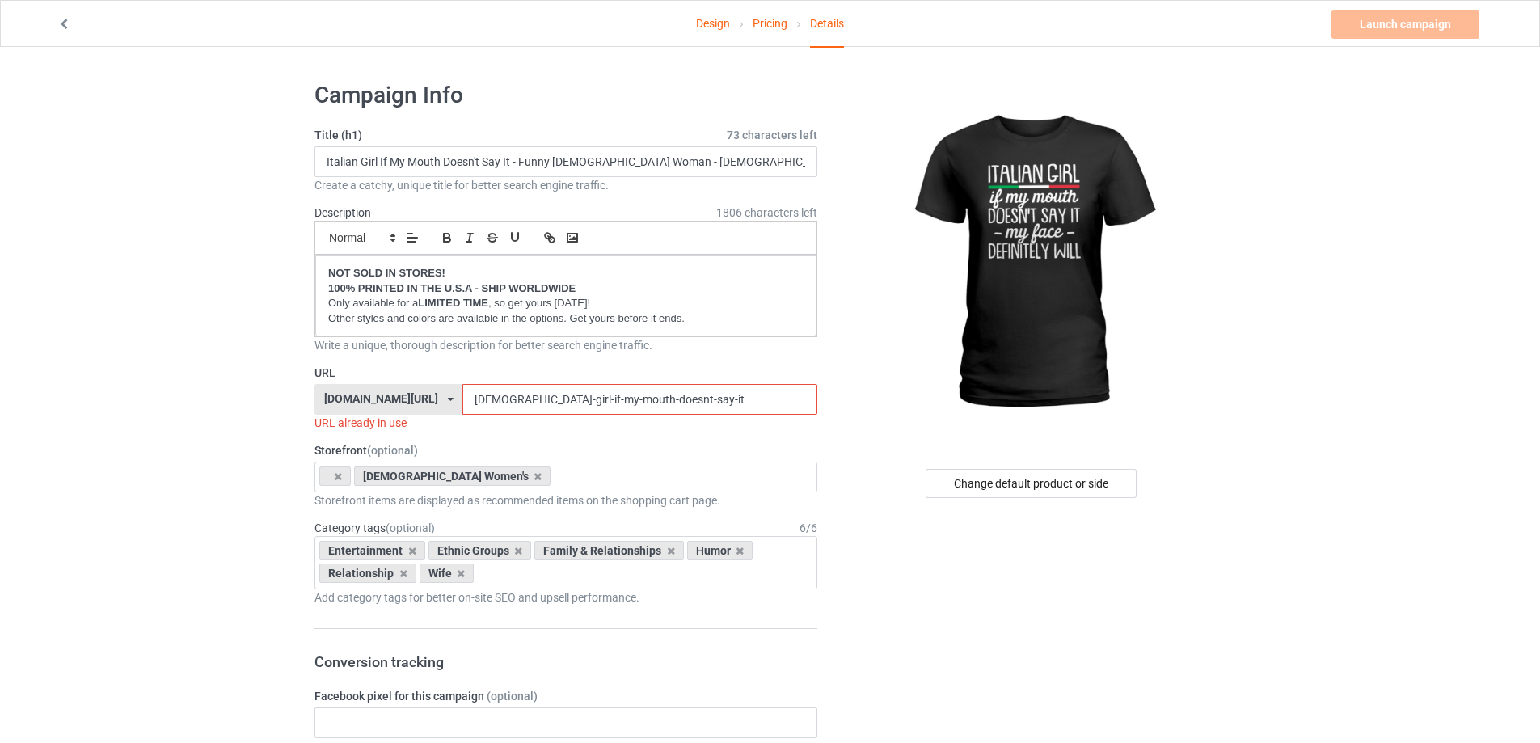
click at [704, 400] on input "italian-girl-if-my-mouth-doesnt-say-it" at bounding box center [639, 399] width 354 height 31
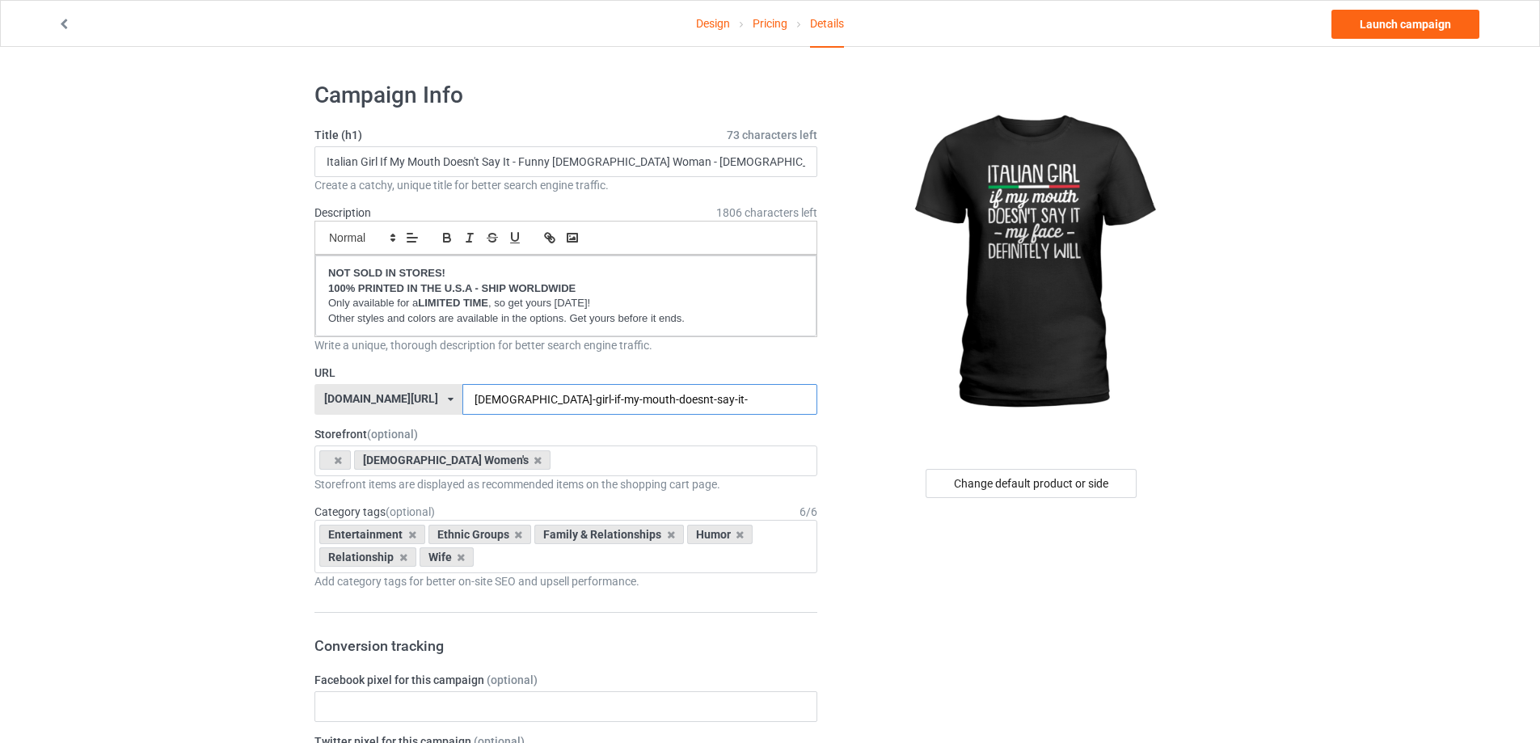
type input "italian-girl-if-my-mouth-doesnt-say-it-"
click at [719, 21] on link "Design" at bounding box center [713, 23] width 34 height 45
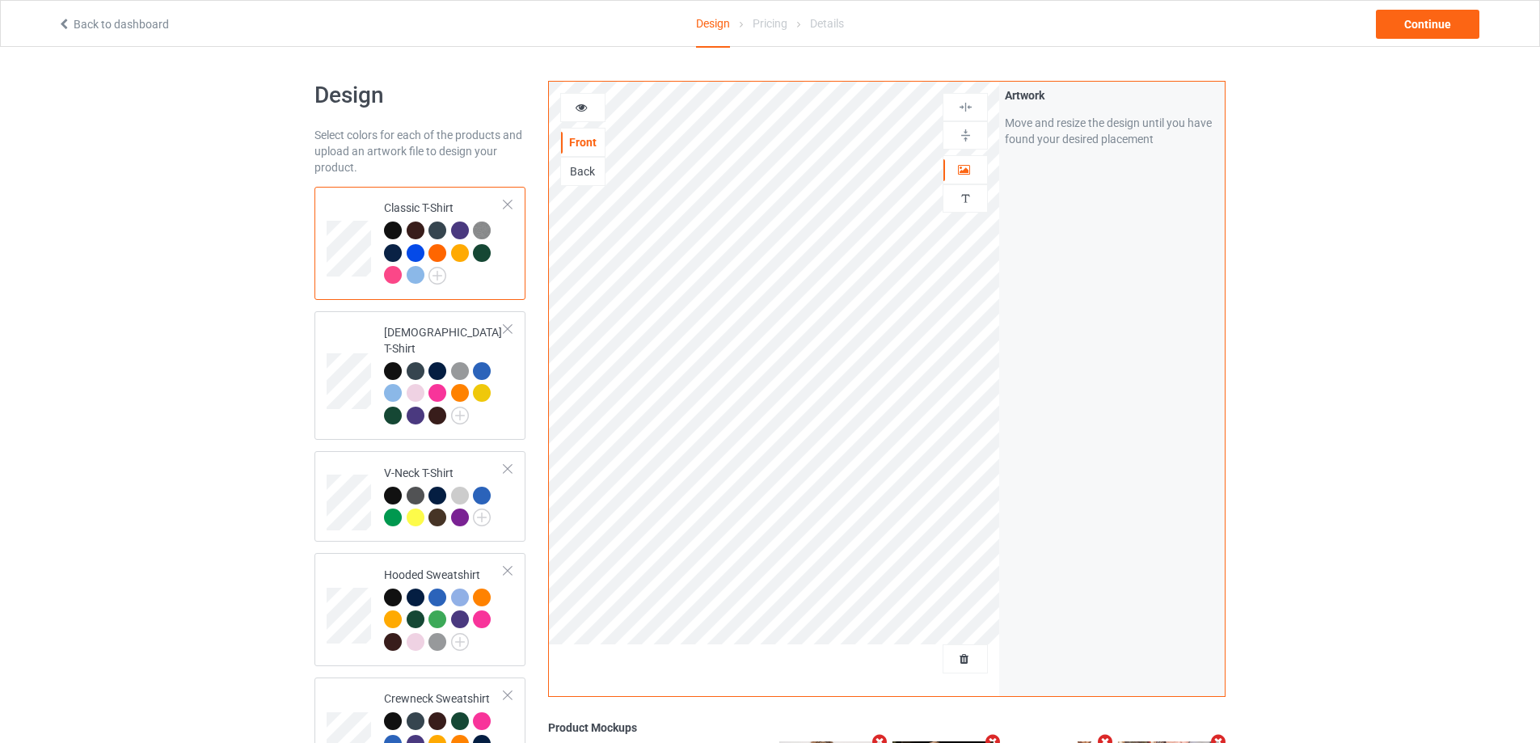
click at [413, 254] on div at bounding box center [416, 253] width 18 height 18
click at [1433, 27] on div "Continue" at bounding box center [1427, 24] width 103 height 29
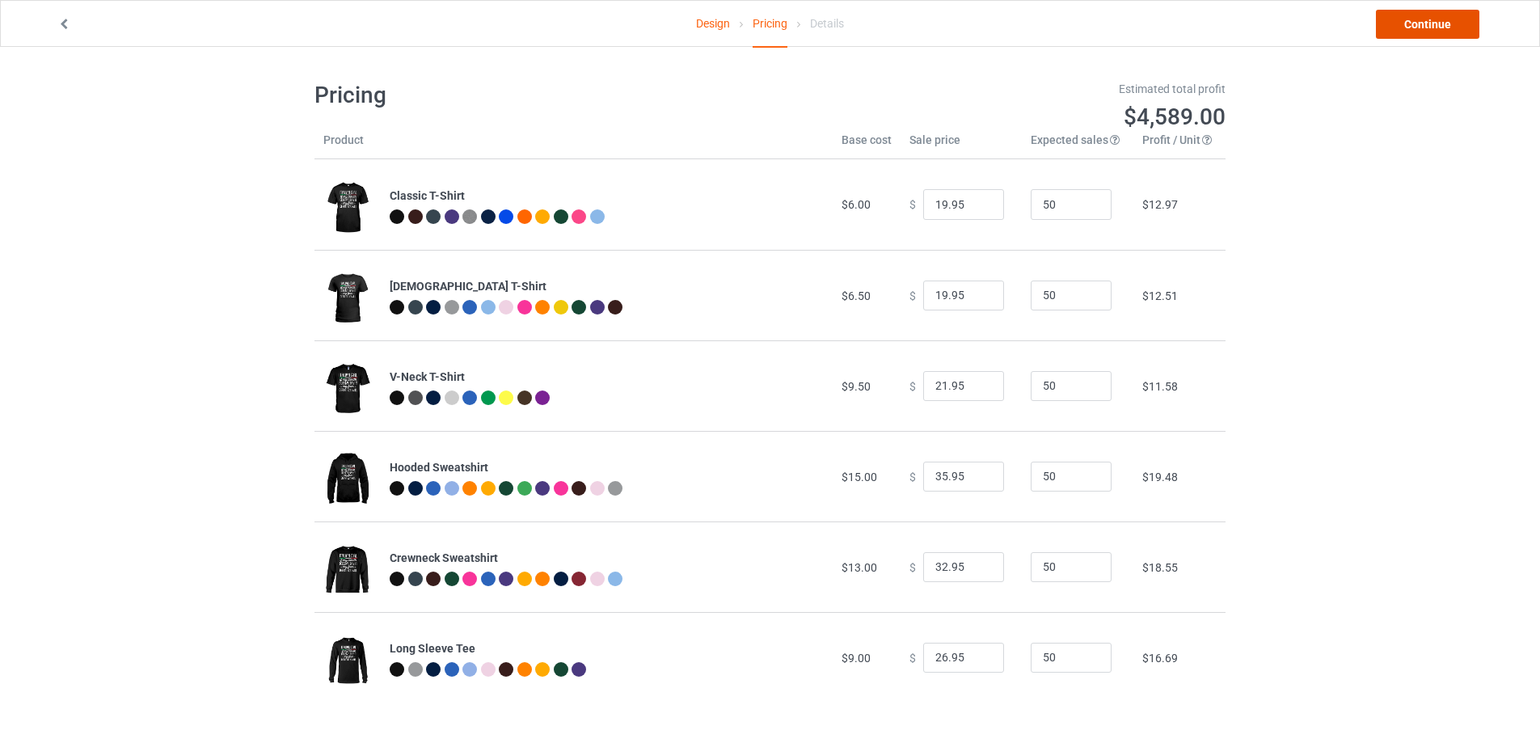
click at [1433, 27] on link "Continue" at bounding box center [1427, 24] width 103 height 29
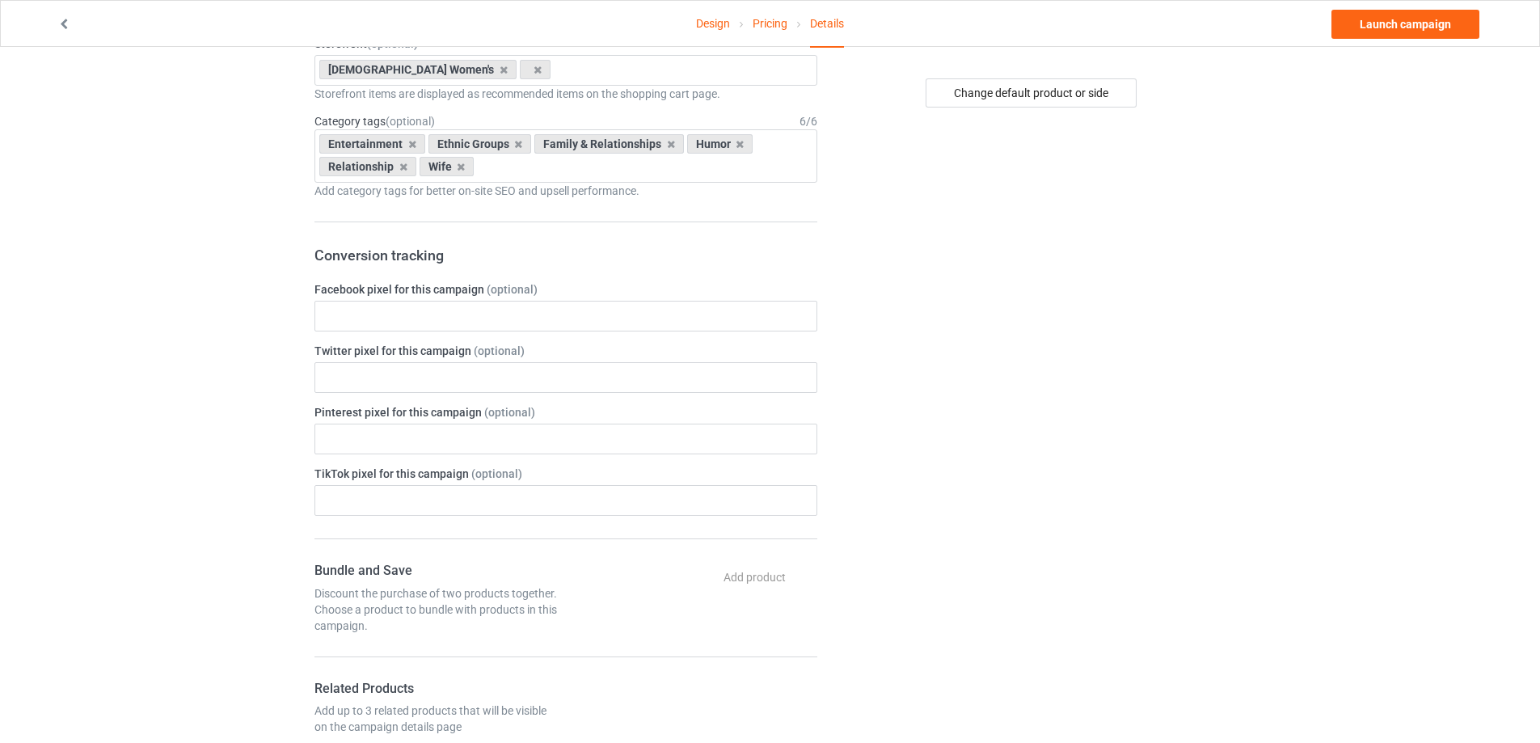
scroll to position [121, 0]
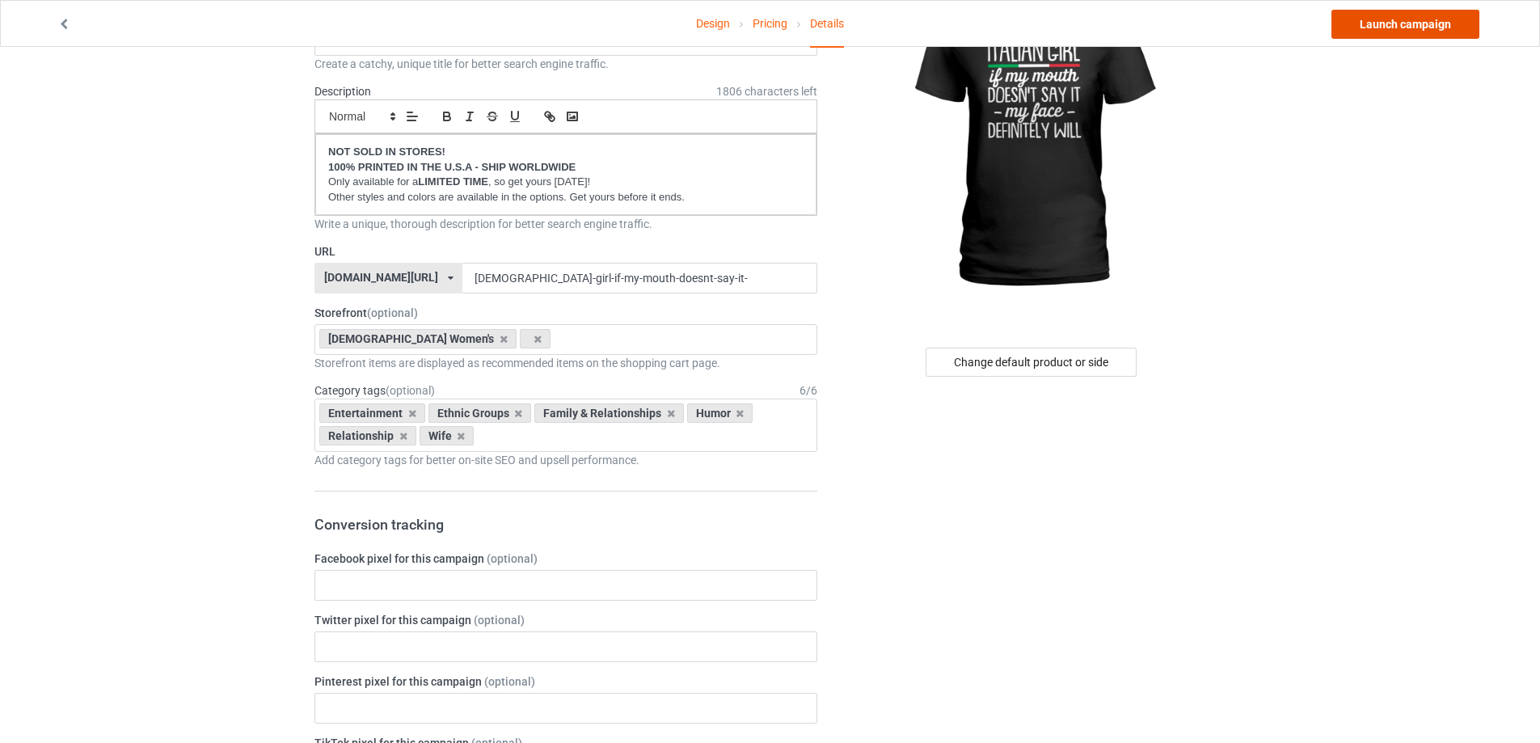
click at [1403, 16] on link "Launch campaign" at bounding box center [1405, 24] width 148 height 29
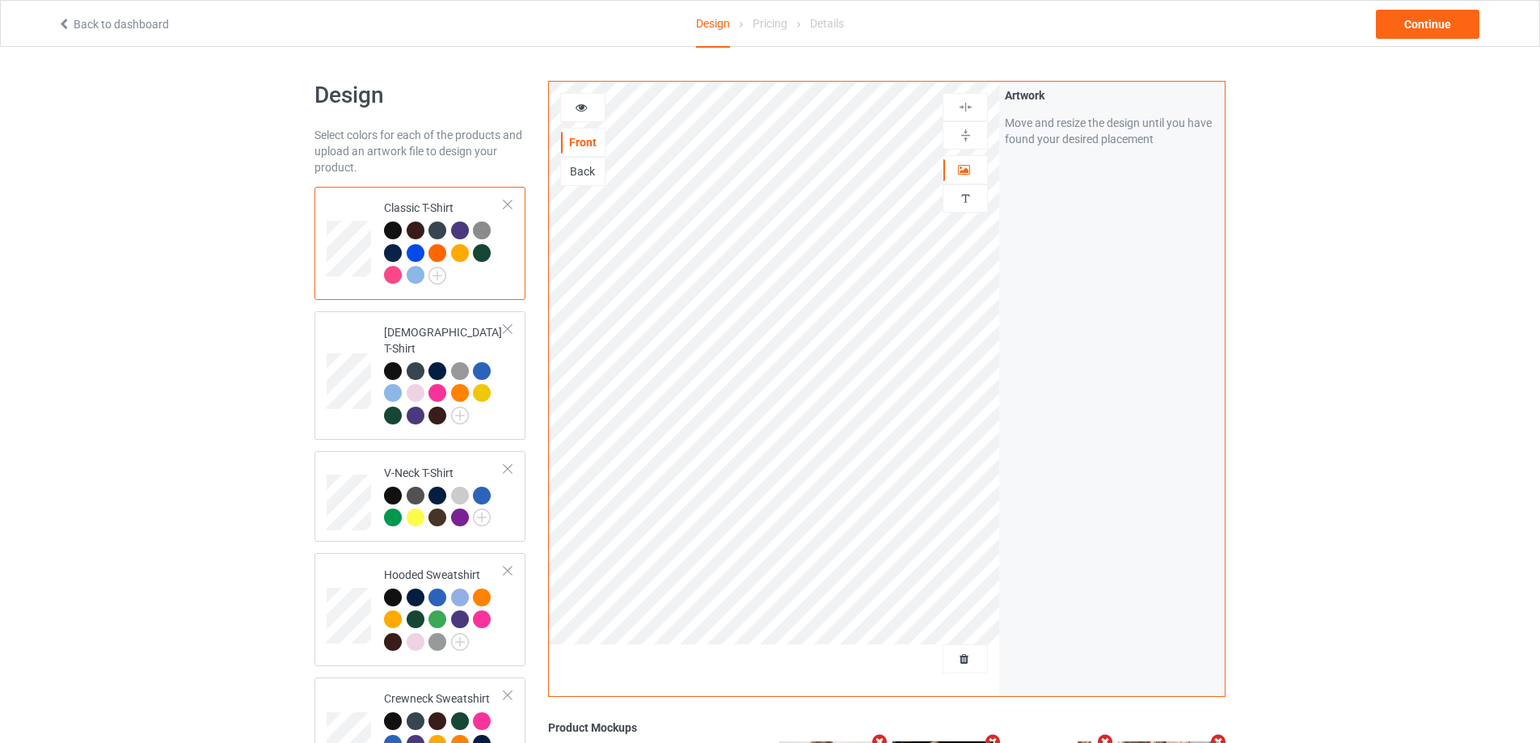
click at [416, 253] on div at bounding box center [416, 253] width 18 height 18
